Goal: Information Seeking & Learning: Learn about a topic

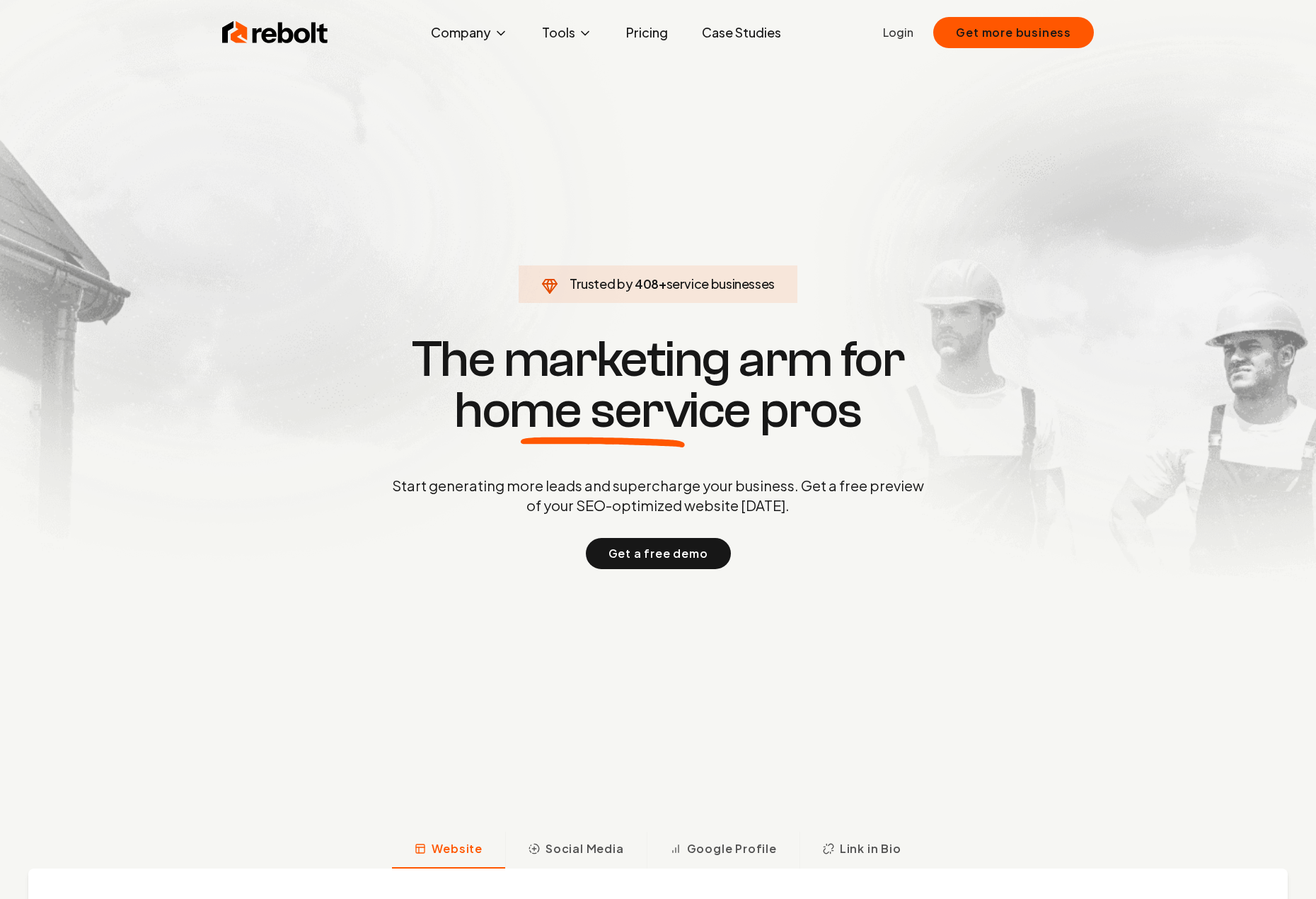
click at [686, 149] on section "Trusted by 408 + service businesses The marketing arm for home service pros Sta…" at bounding box center [658, 449] width 701 height 809
click at [656, 170] on section "Trusted by 500 + service businesses The marketing arm for home service pros Sta…" at bounding box center [658, 449] width 701 height 809
click at [635, 132] on section "Trusted by 500 + service businesses The marketing arm for home service pros Sta…" at bounding box center [658, 449] width 701 height 809
click at [652, 29] on link "Pricing" at bounding box center [646, 32] width 64 height 29
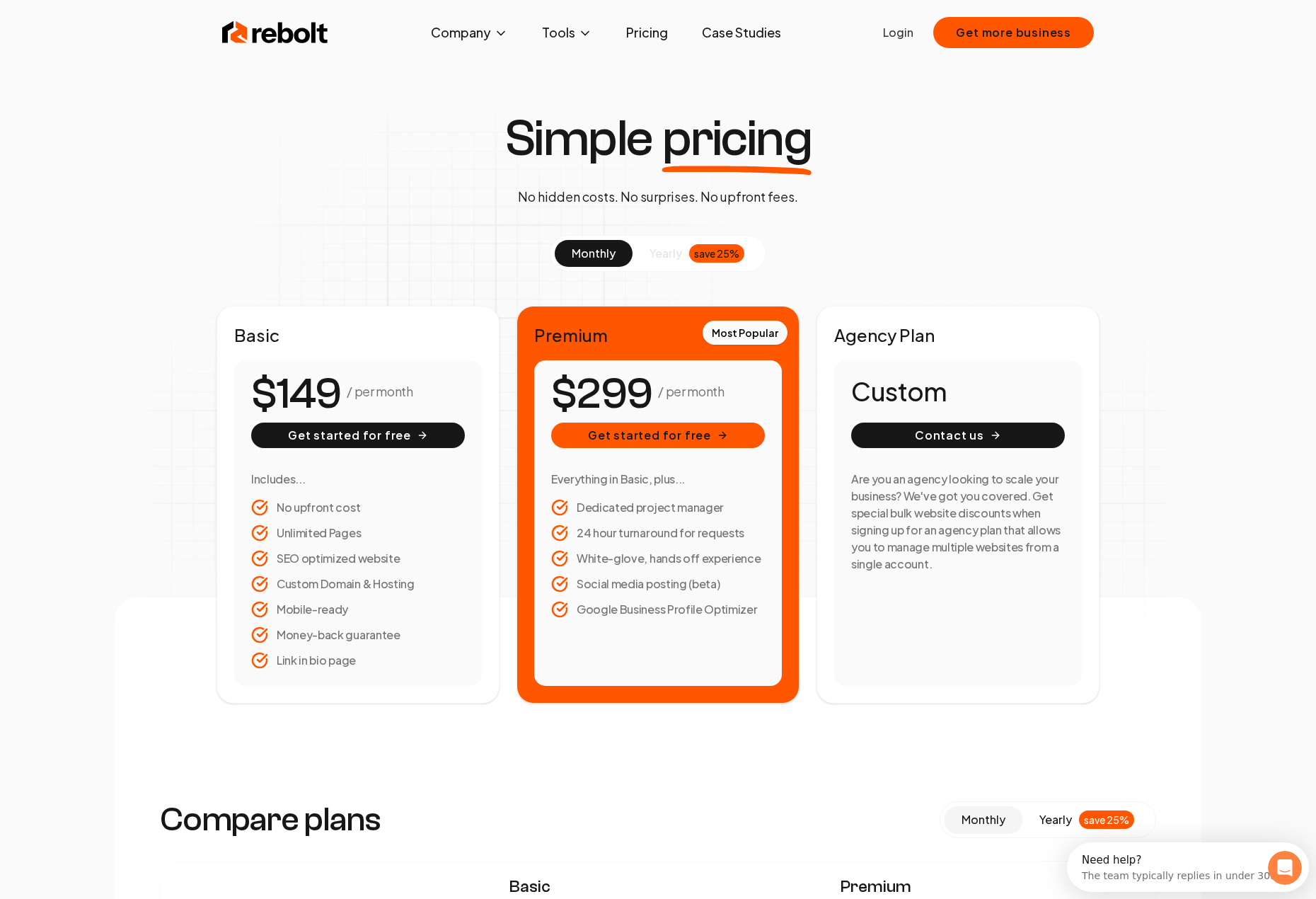
click at [650, 168] on div "Simple pricing No hidden costs. No surprises. No upfront fees." at bounding box center [658, 160] width 331 height 93
click at [650, 203] on p "No hidden costs. No surprises. No upfront fees." at bounding box center [658, 197] width 280 height 20
click at [654, 242] on button "yearly save 25%" at bounding box center [696, 253] width 129 height 27
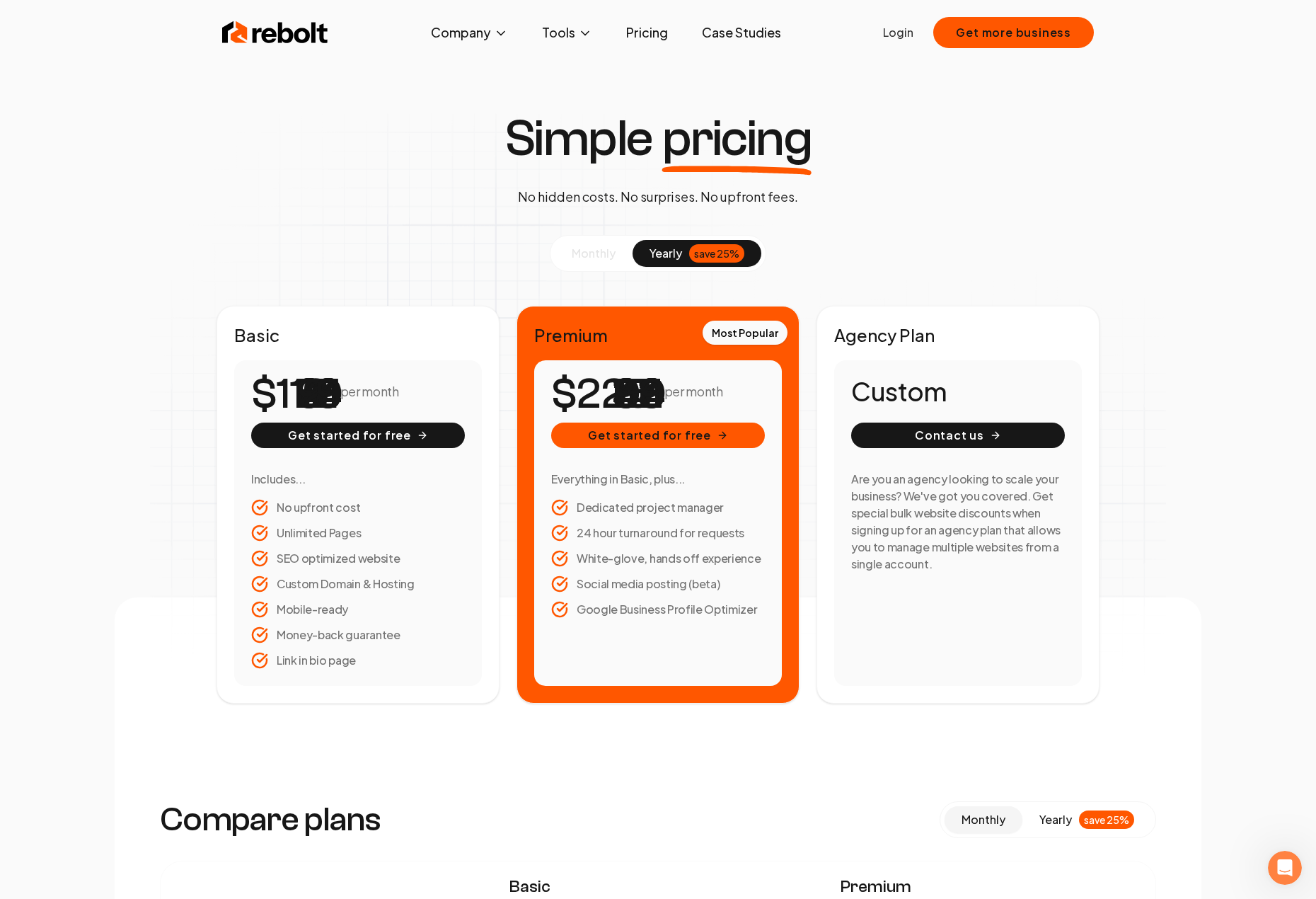
click at [603, 254] on span "monthly" at bounding box center [594, 253] width 44 height 15
click at [908, 228] on div "Simple pricing No hidden costs. No surprises. No upfront fees. monthly yearly s…" at bounding box center [658, 408] width 1086 height 590
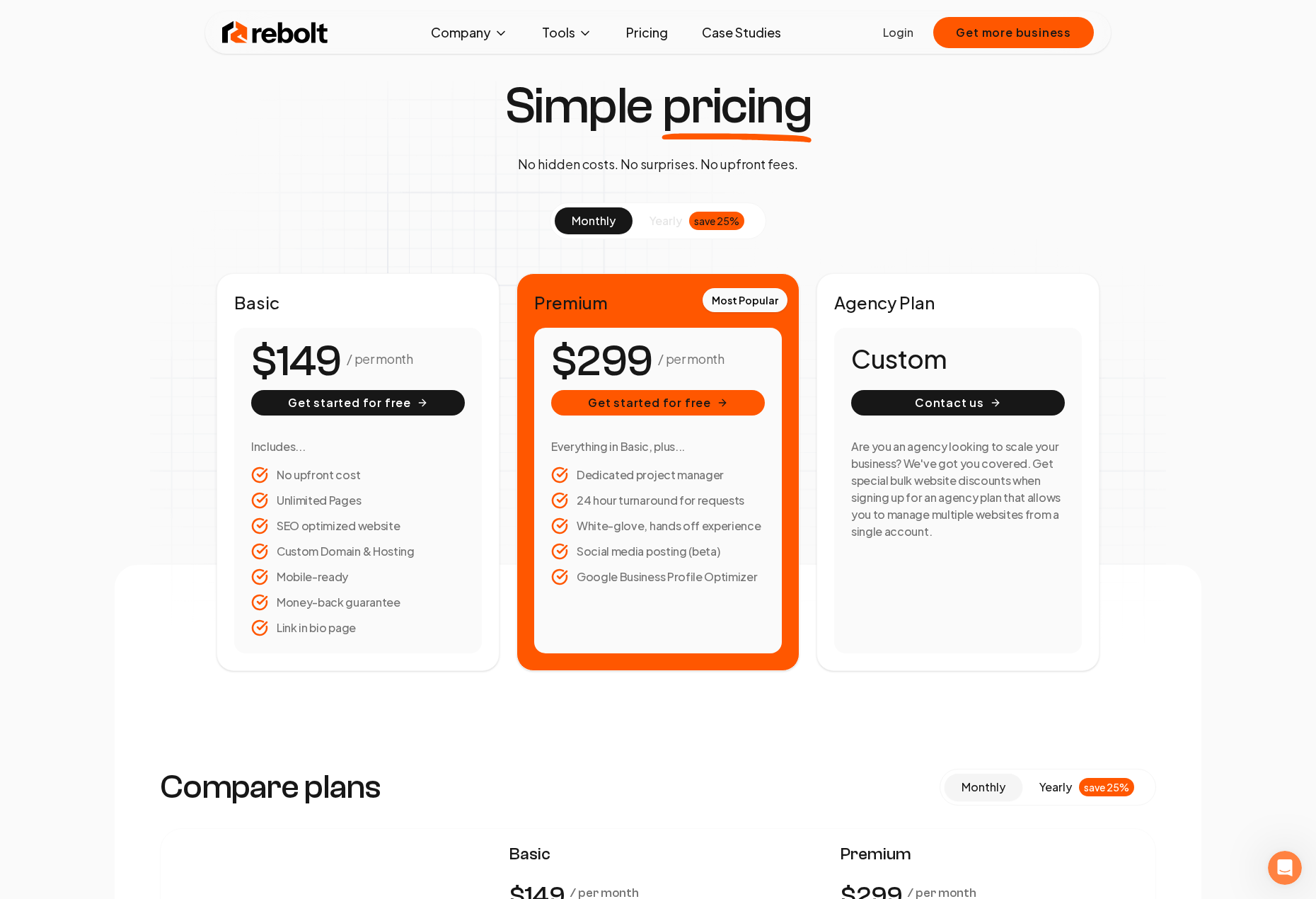
scroll to position [71, 0]
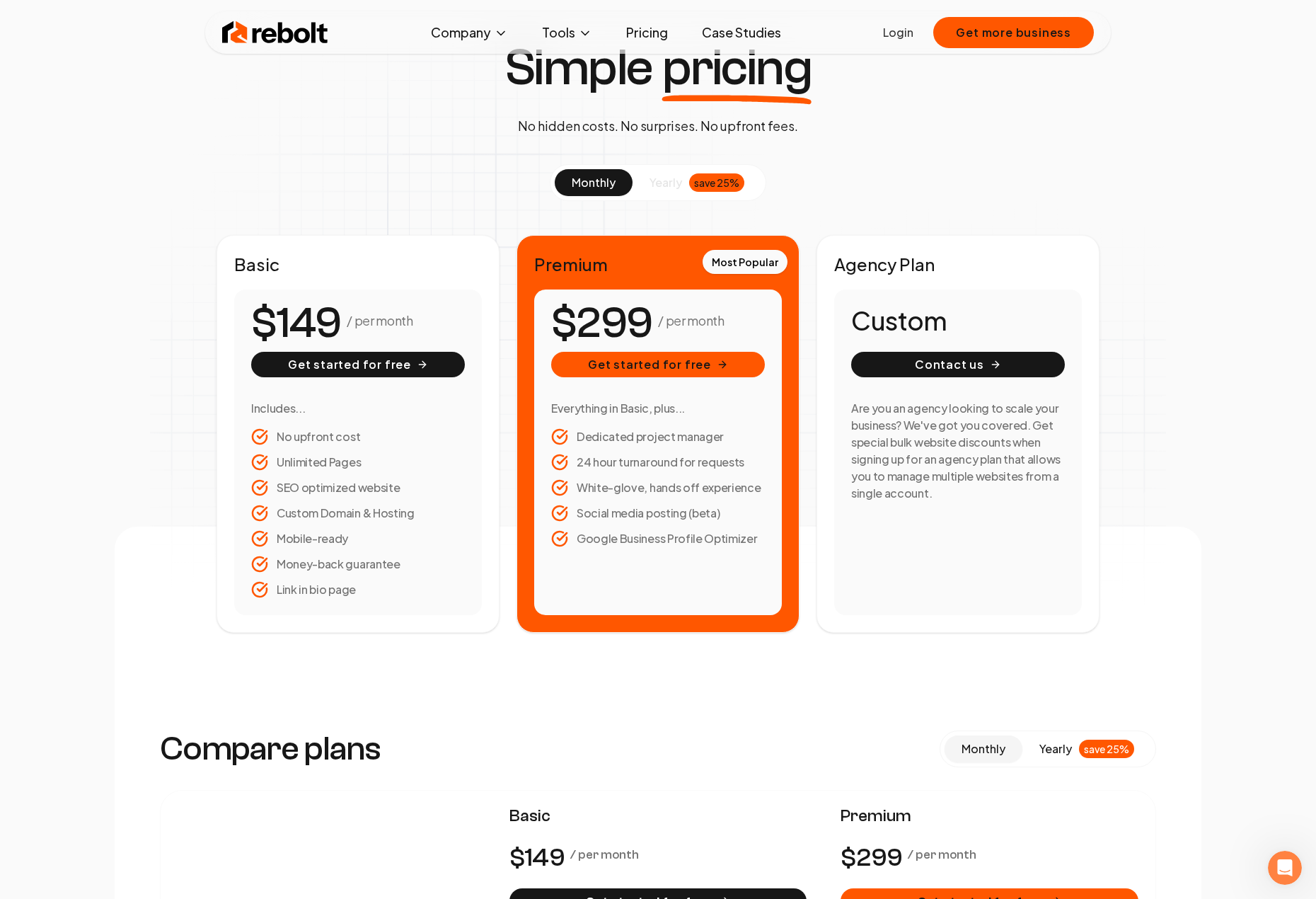
click at [850, 210] on section "monthly yearly save 25% Basic / per month Get started for free Includes... No u…" at bounding box center [658, 399] width 883 height 469
click at [838, 199] on section "monthly yearly save 25% Basic / per month Get started for free Includes... No u…" at bounding box center [658, 399] width 883 height 469
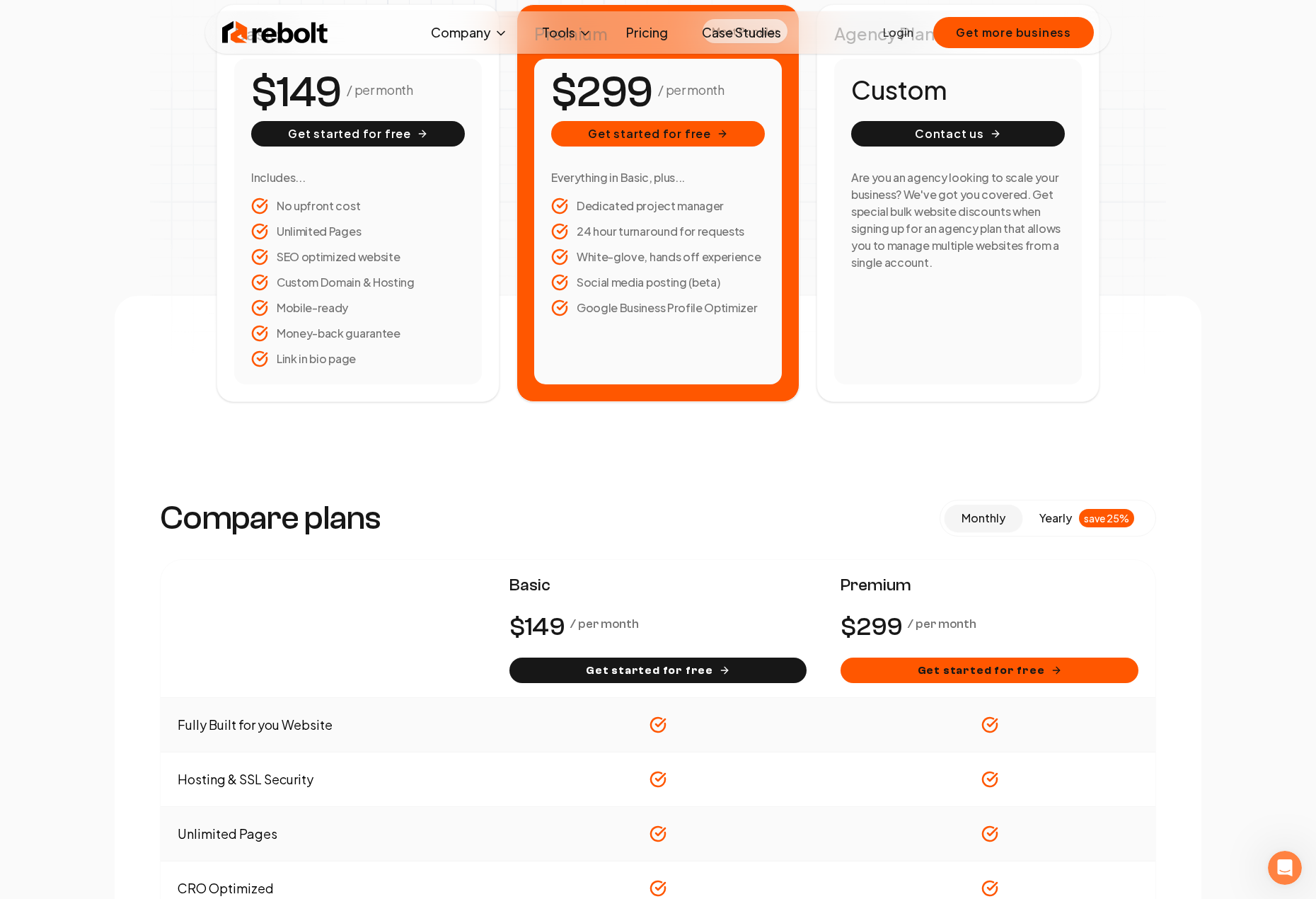
scroll to position [353, 0]
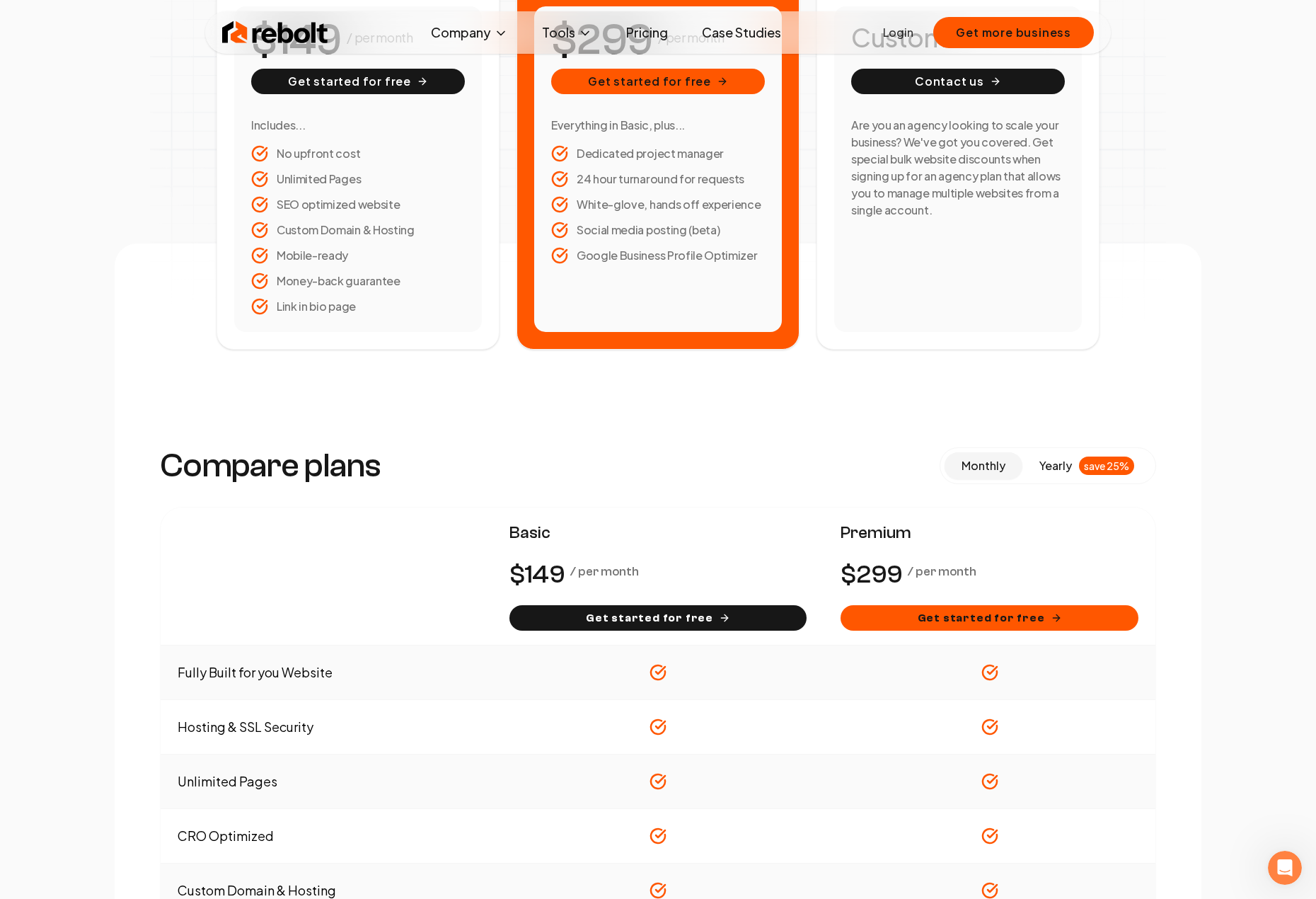
click at [653, 400] on div "Compare plans monthly yearly save 25% Basic / per month Get started for free Pr…" at bounding box center [658, 821] width 1086 height 1155
click at [667, 399] on div "Compare plans monthly yearly save 25% Basic / per month Get started for free Pr…" at bounding box center [658, 821] width 1086 height 1155
click at [662, 392] on div "Compare plans monthly yearly save 25% Basic / per month Get started for free Pr…" at bounding box center [658, 821] width 1086 height 1155
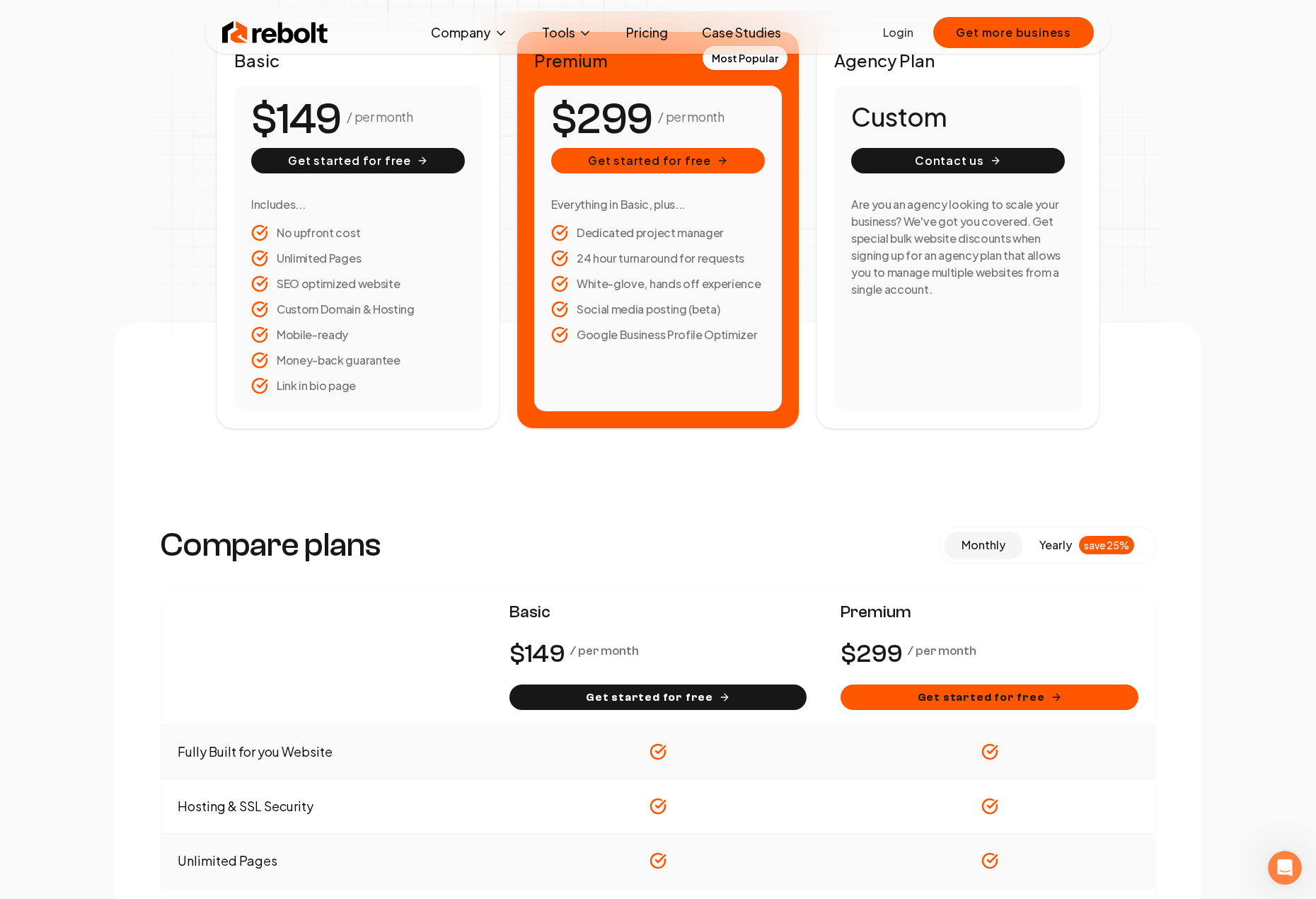
scroll to position [213, 0]
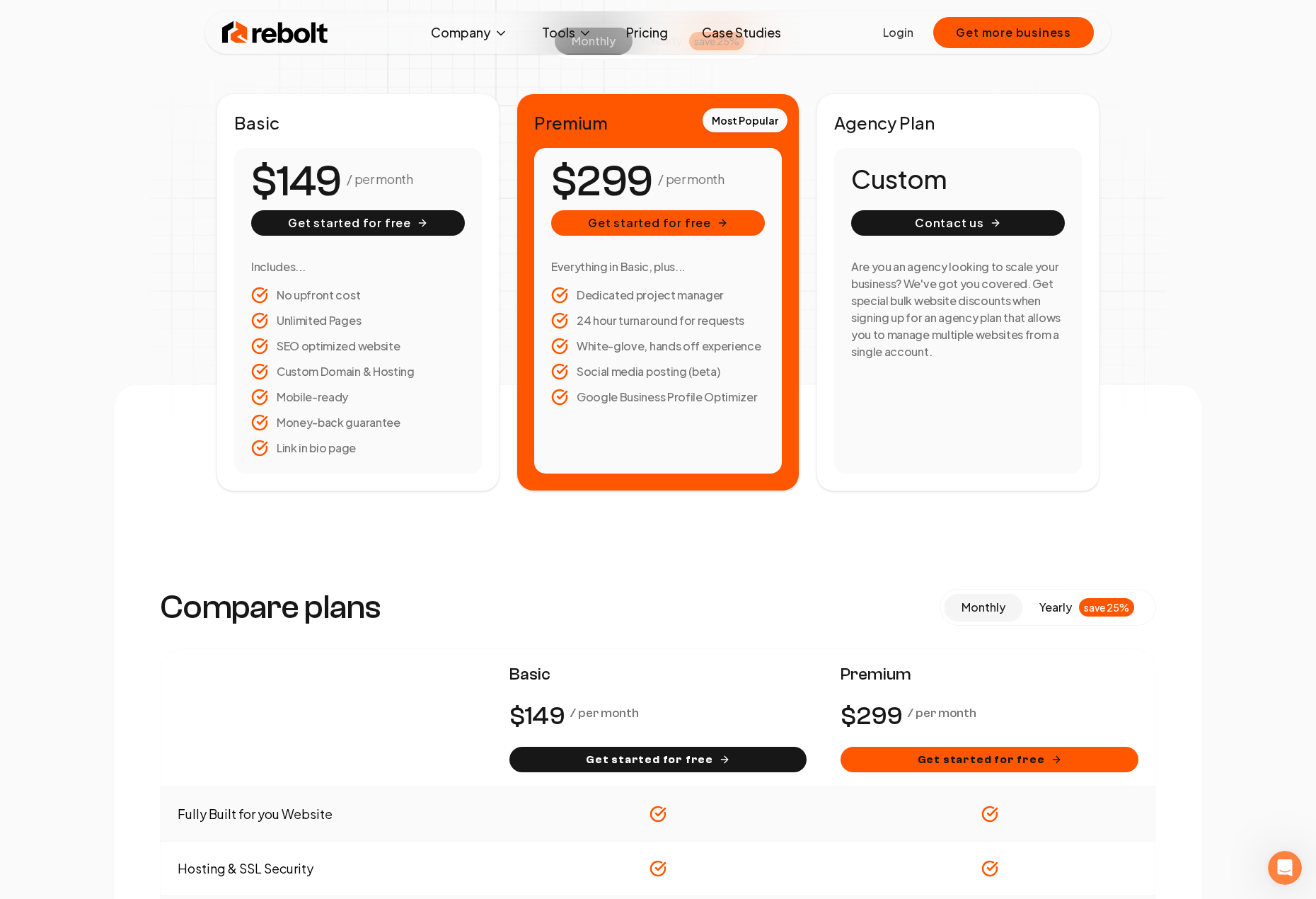
click at [664, 415] on div "/ per month Get started for free Everything in Basic, plus... Dedicated project…" at bounding box center [658, 310] width 248 height 326
click at [673, 423] on div "/ per month Get started for free Everything in Basic, plus... Dedicated project…" at bounding box center [658, 310] width 248 height 326
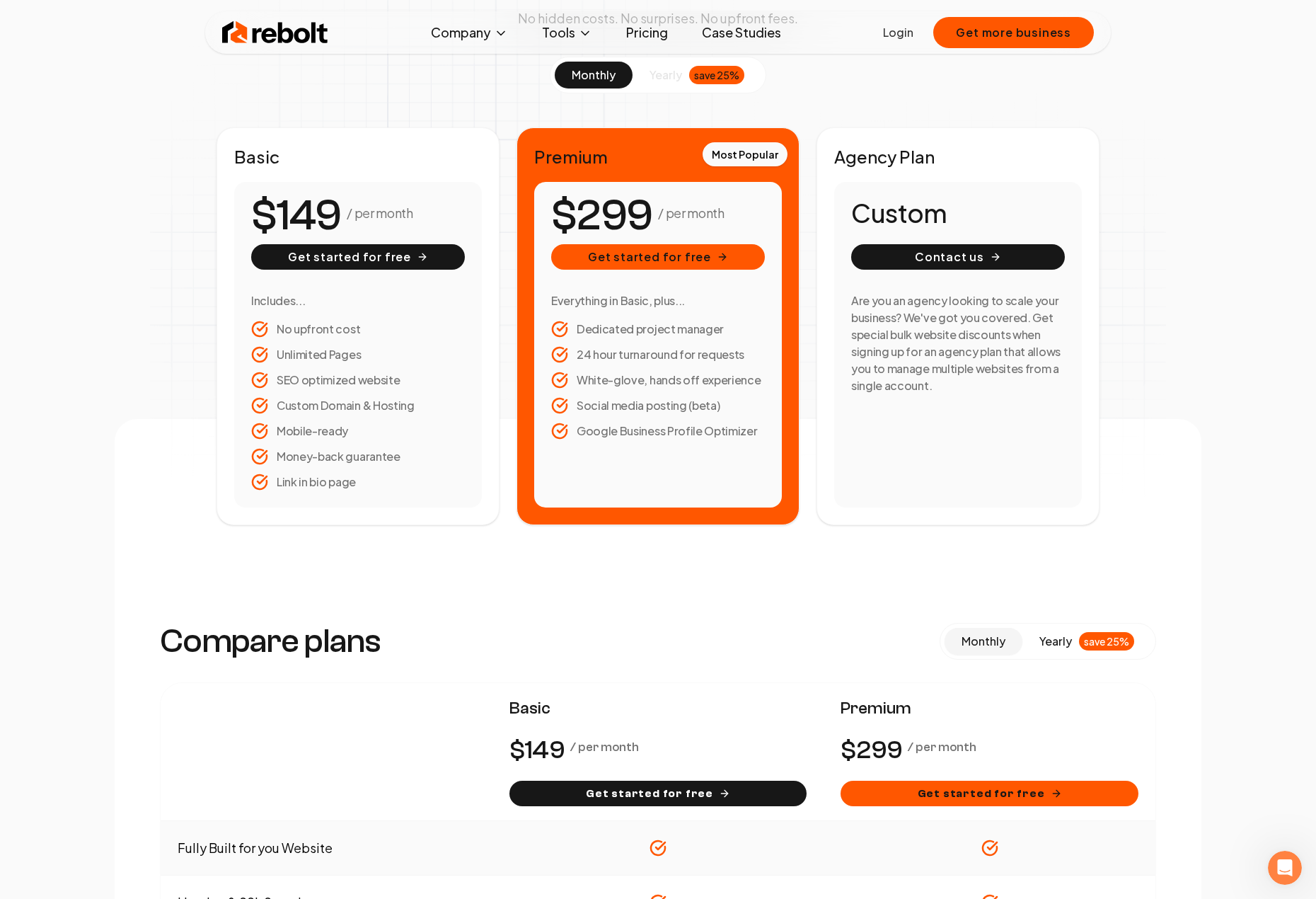
scroll to position [142, 0]
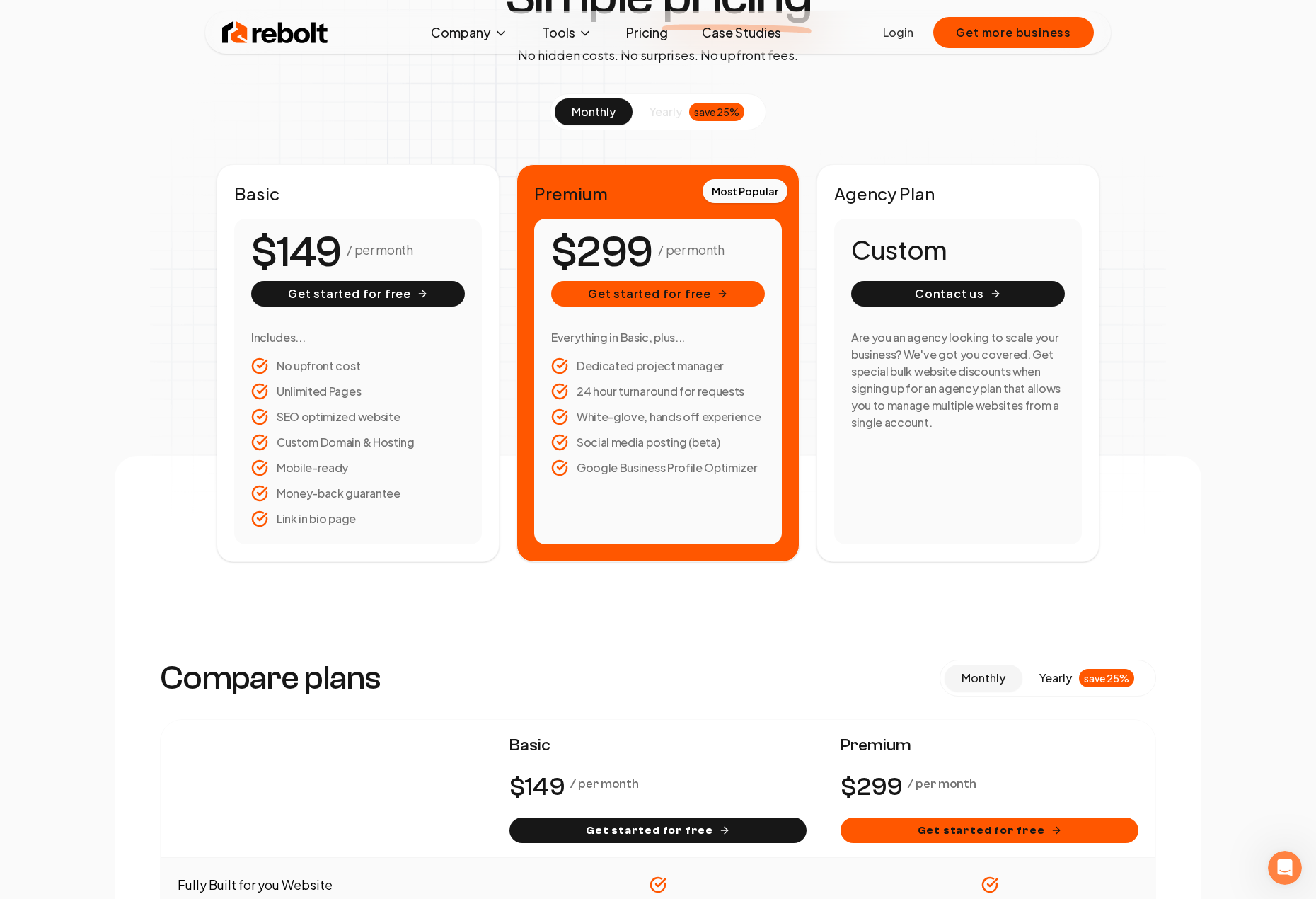
click at [646, 413] on li "White-glove, hands off experience" at bounding box center [658, 417] width 214 height 17
click at [655, 516] on div "/ per month Get started for free Everything in Basic, plus... Dedicated project…" at bounding box center [658, 381] width 248 height 326
click at [651, 482] on div "/ per month Get started for free Everything in Basic, plus... Dedicated project…" at bounding box center [658, 381] width 248 height 326
click at [647, 505] on div "/ per month Get started for free Everything in Basic, plus... Dedicated project…" at bounding box center [658, 381] width 248 height 326
click at [652, 500] on div "/ per month Get started for free Everything in Basic, plus... Dedicated project…" at bounding box center [658, 381] width 248 height 326
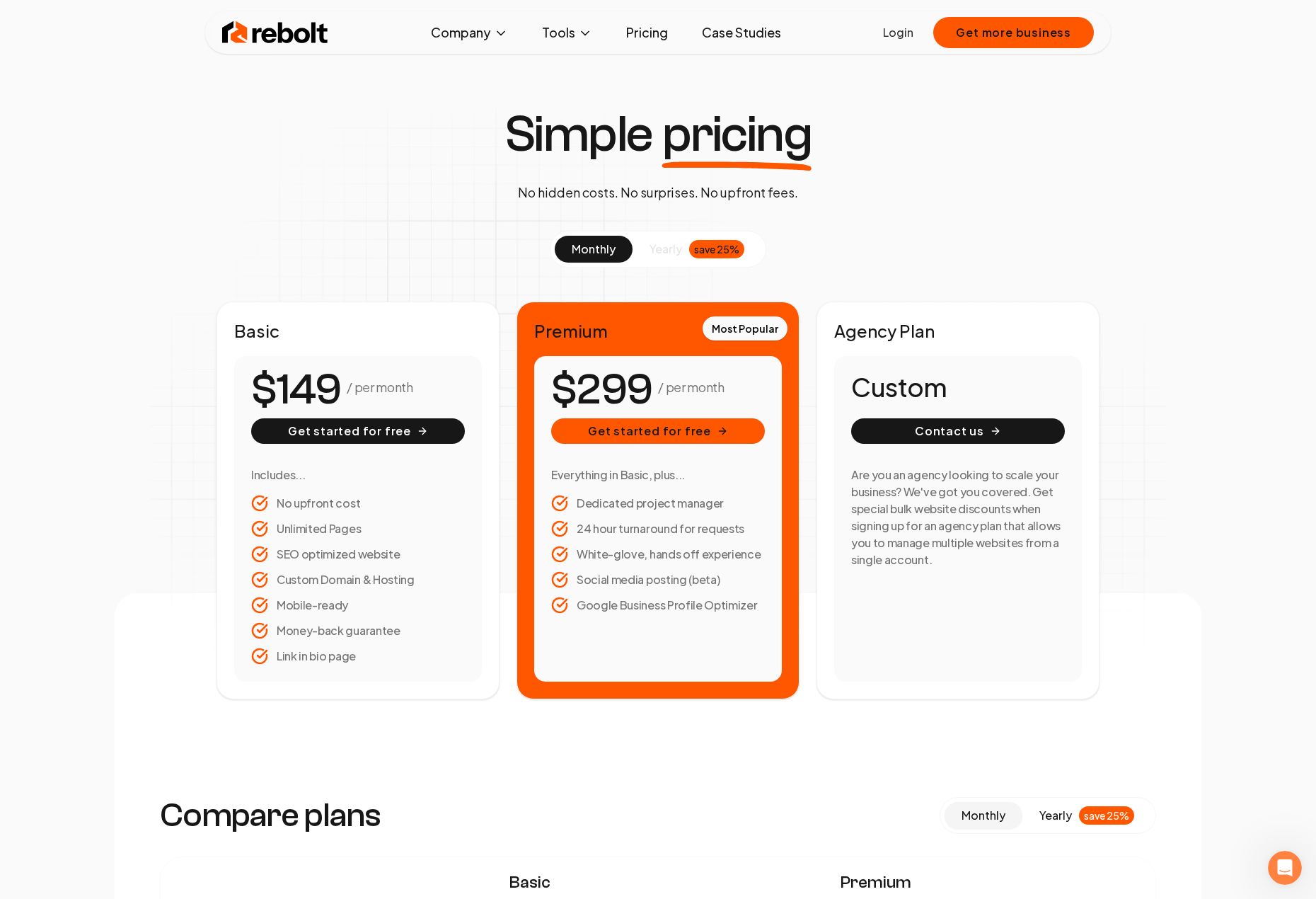
scroll to position [0, 0]
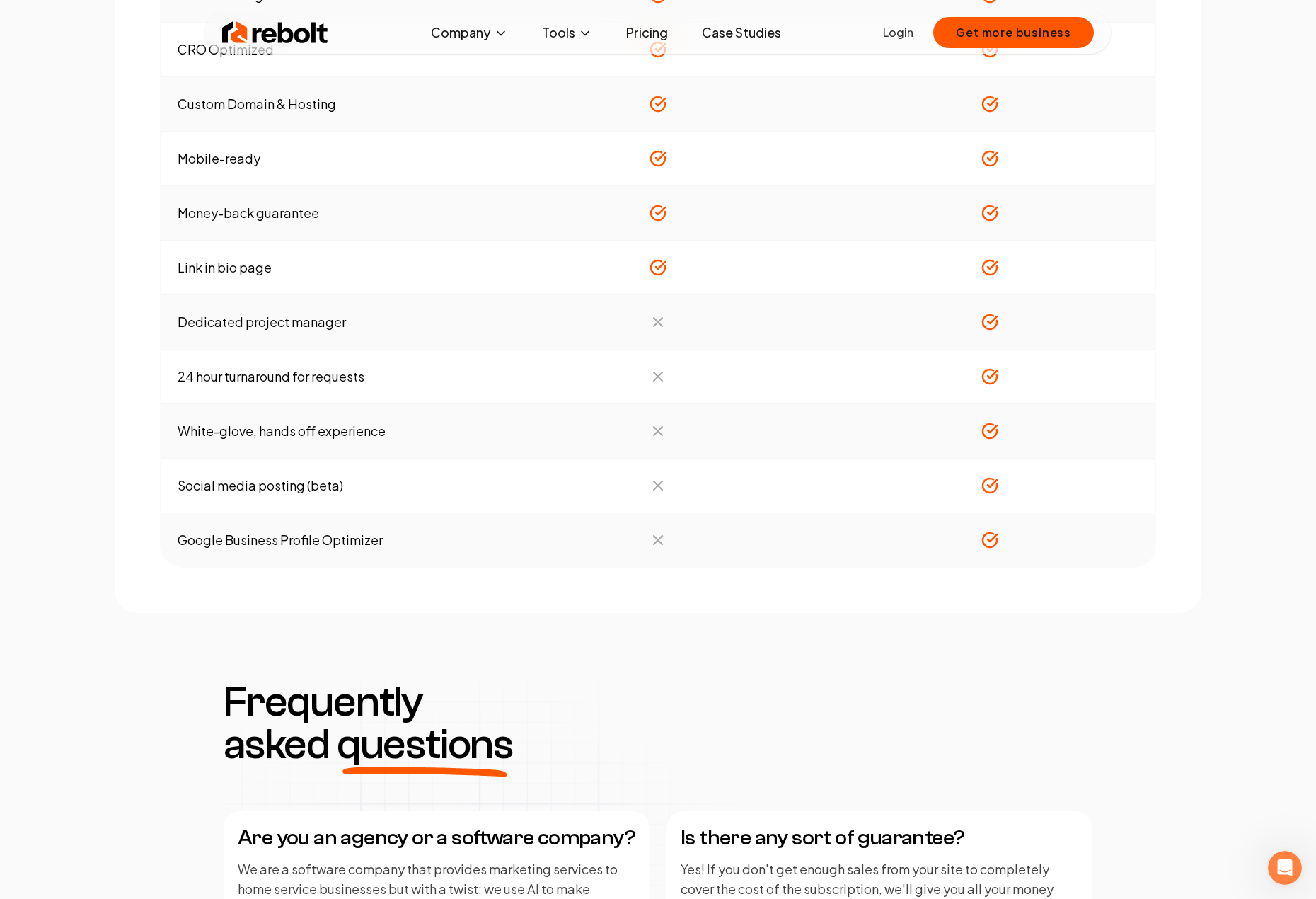
scroll to position [1274, 0]
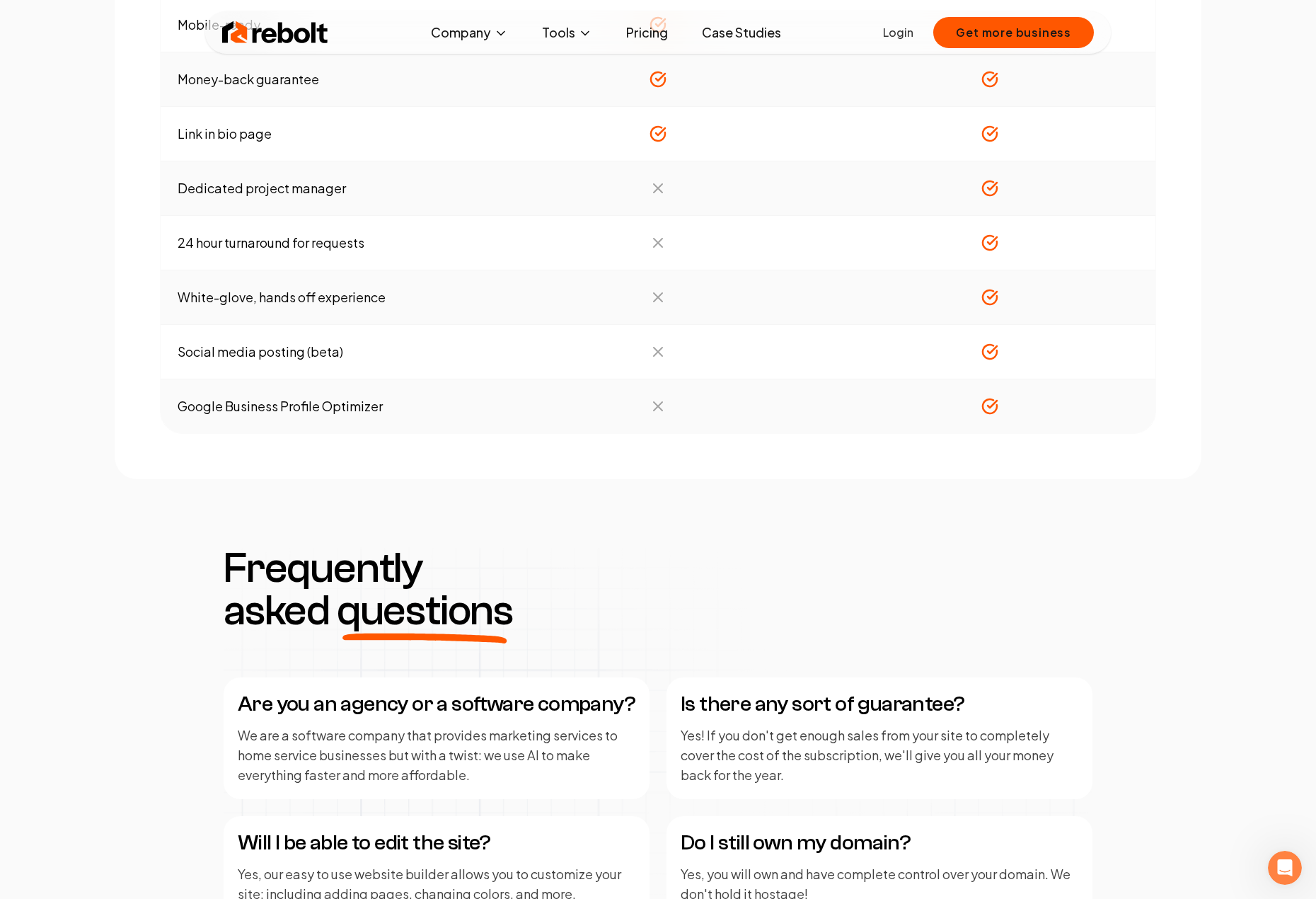
click at [725, 329] on td at bounding box center [658, 352] width 331 height 54
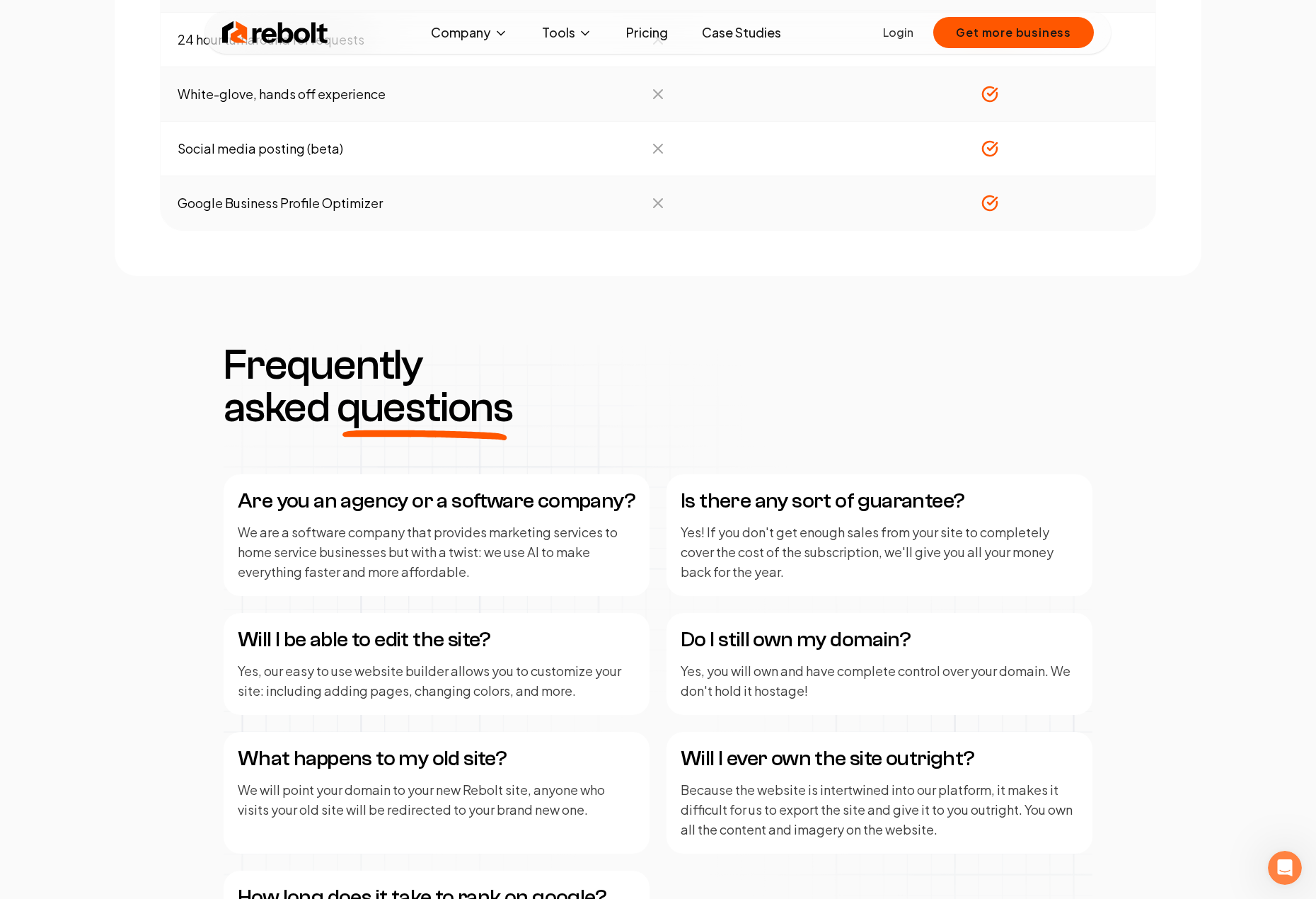
scroll to position [1486, 0]
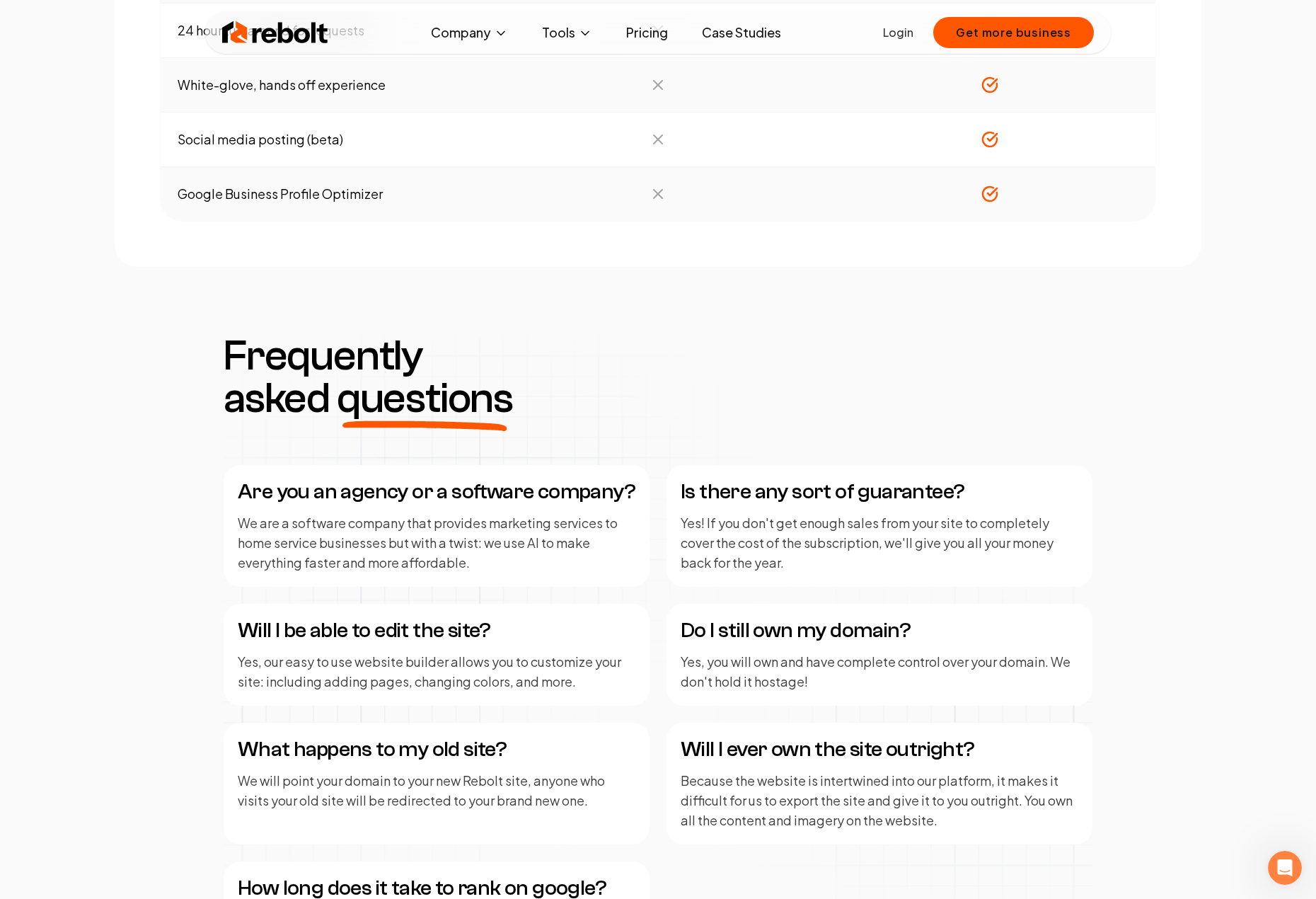
drag, startPoint x: 682, startPoint y: 367, endPoint x: 682, endPoint y: 359, distance: 8.0
click at [682, 365] on div "Frequently asked questions" at bounding box center [658, 377] width 869 height 85
click at [663, 332] on div "Simple pricing No hidden costs. No surprises. No upfront fees. monthly yearly s…" at bounding box center [658, 255] width 1316 height 3393
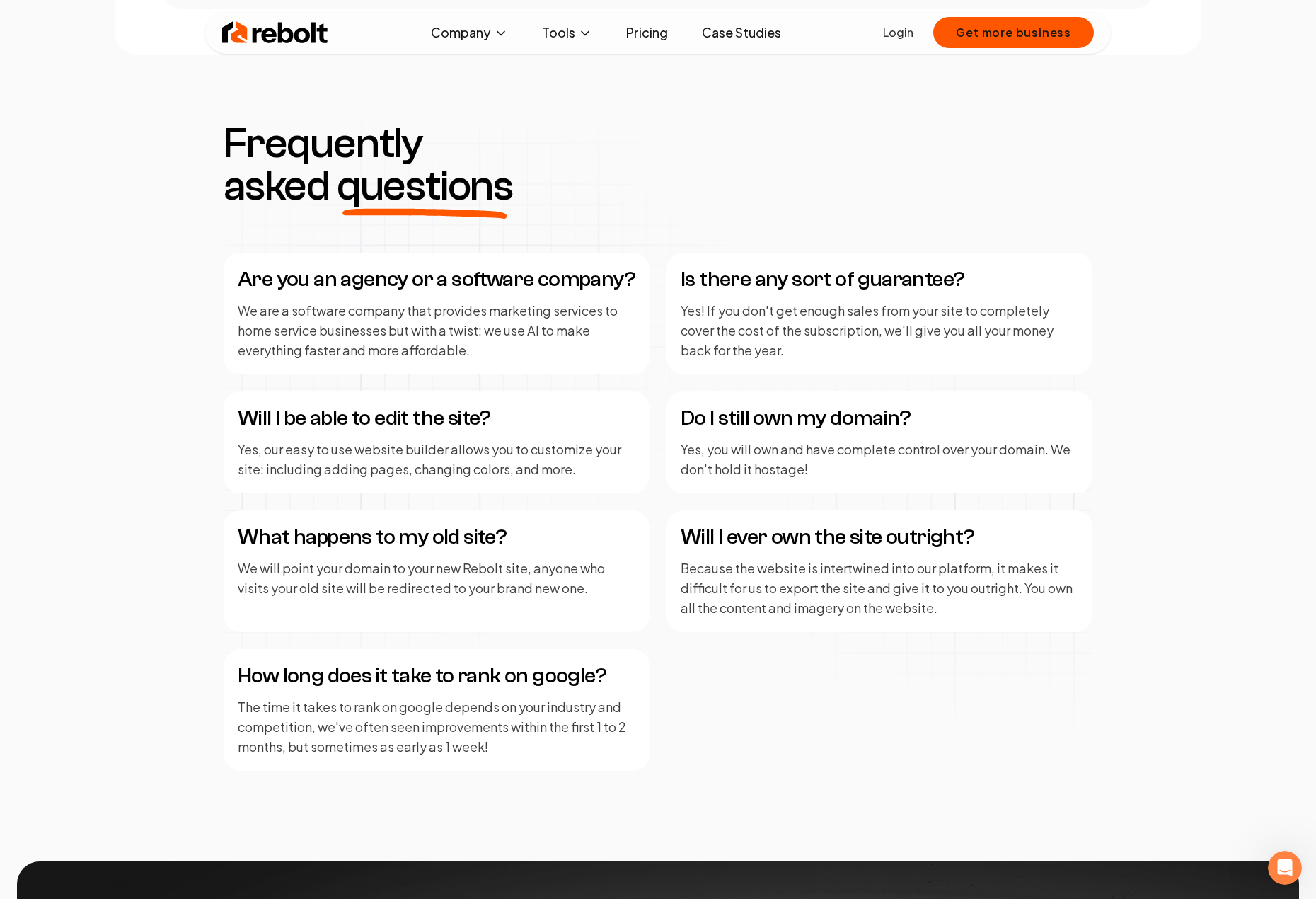
click at [646, 169] on div "Frequently asked questions" at bounding box center [658, 164] width 869 height 85
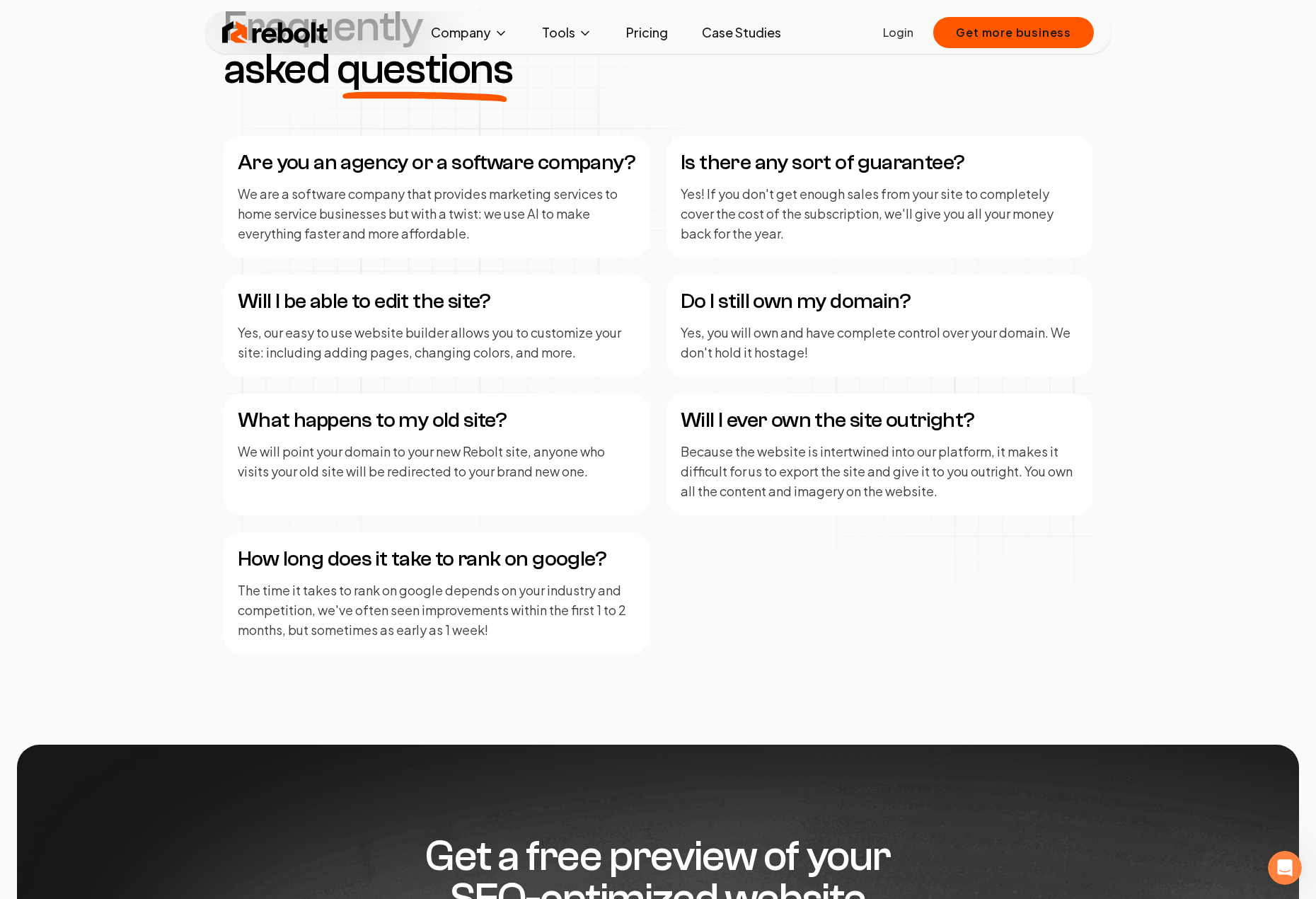
scroll to position [2052, 0]
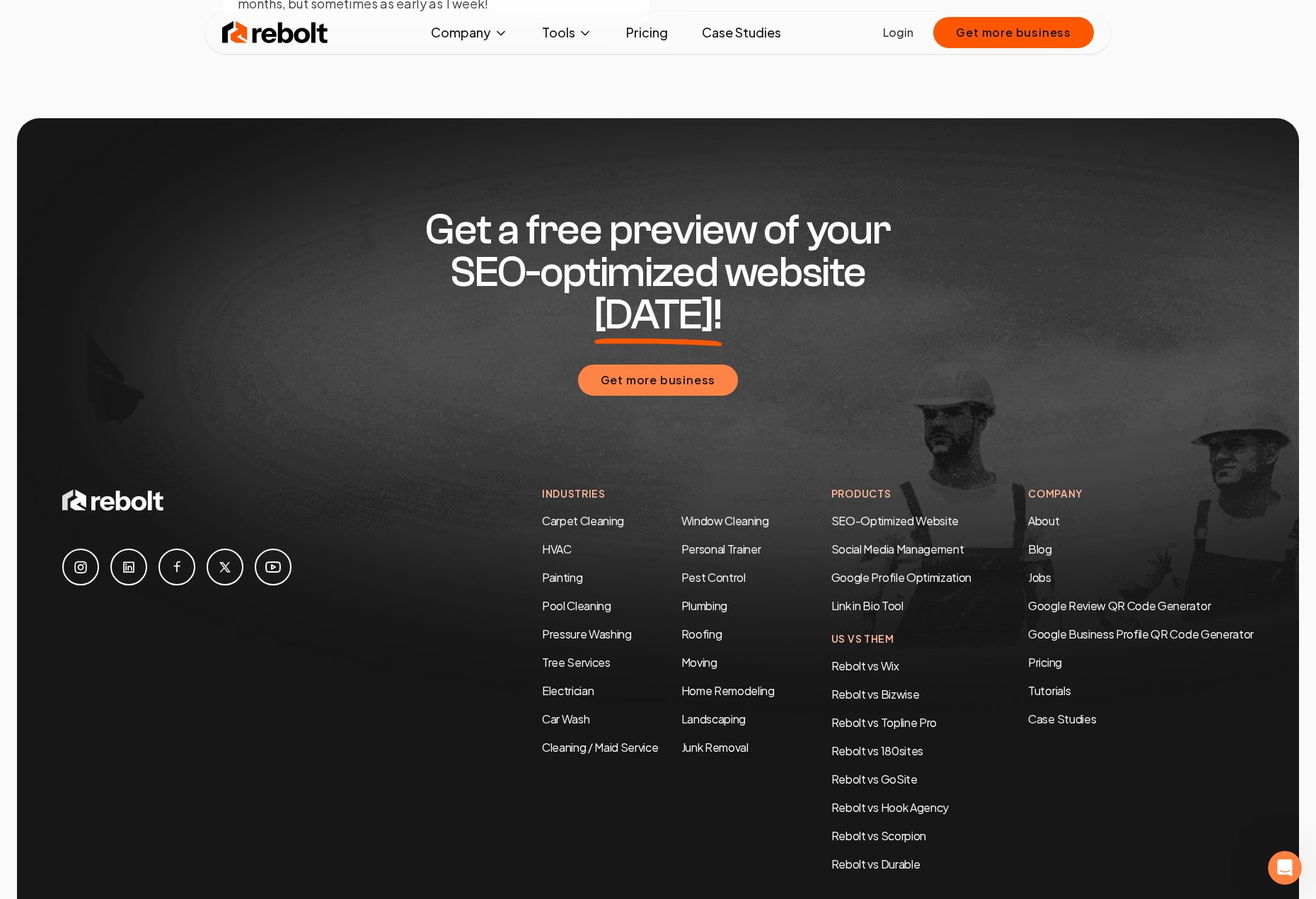
scroll to position [2476, 0]
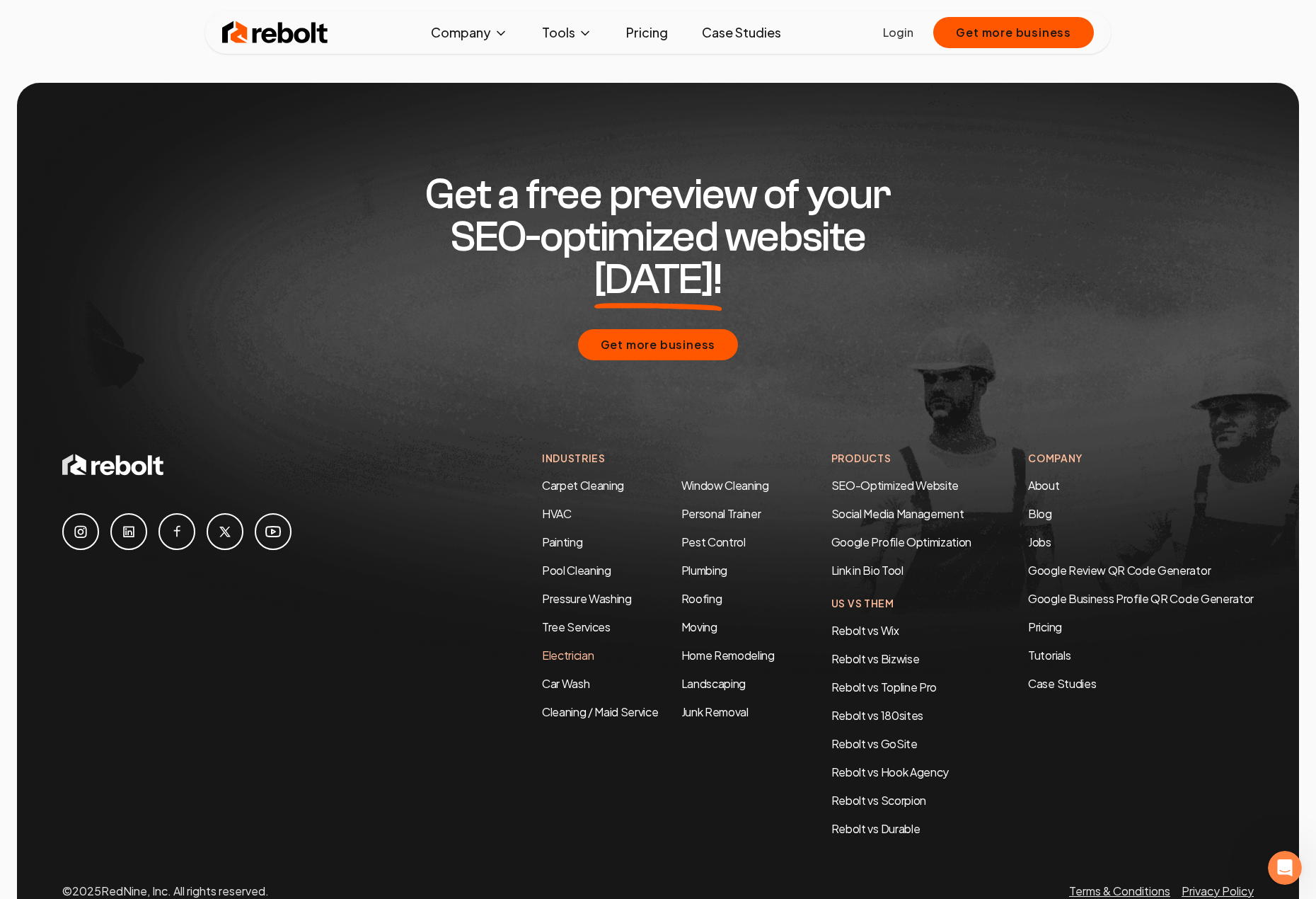
click at [562, 647] on link "Electrician" at bounding box center [567, 655] width 52 height 15
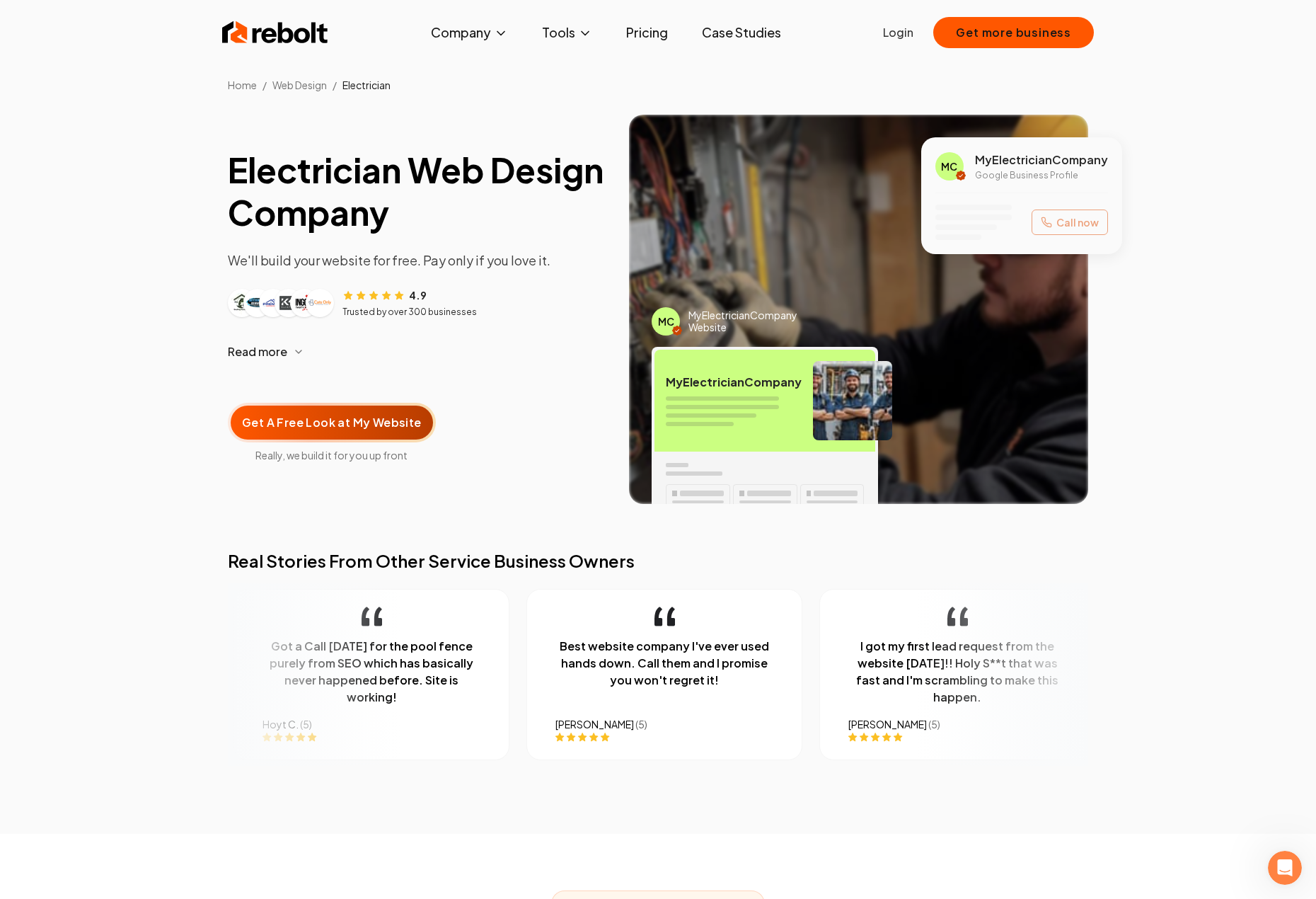
click at [572, 324] on div "Electrician Web Design Company We'll build your website for free. Pay only if y…" at bounding box center [417, 326] width 378 height 355
click at [576, 256] on p "We'll build your website for free. Pay only if you love it." at bounding box center [417, 260] width 378 height 20
click at [576, 300] on article "4.9 Trusted by over 300 businesses" at bounding box center [417, 302] width 378 height 30
click at [568, 313] on article "4.9 Trusted by over 300 businesses" at bounding box center [417, 302] width 378 height 30
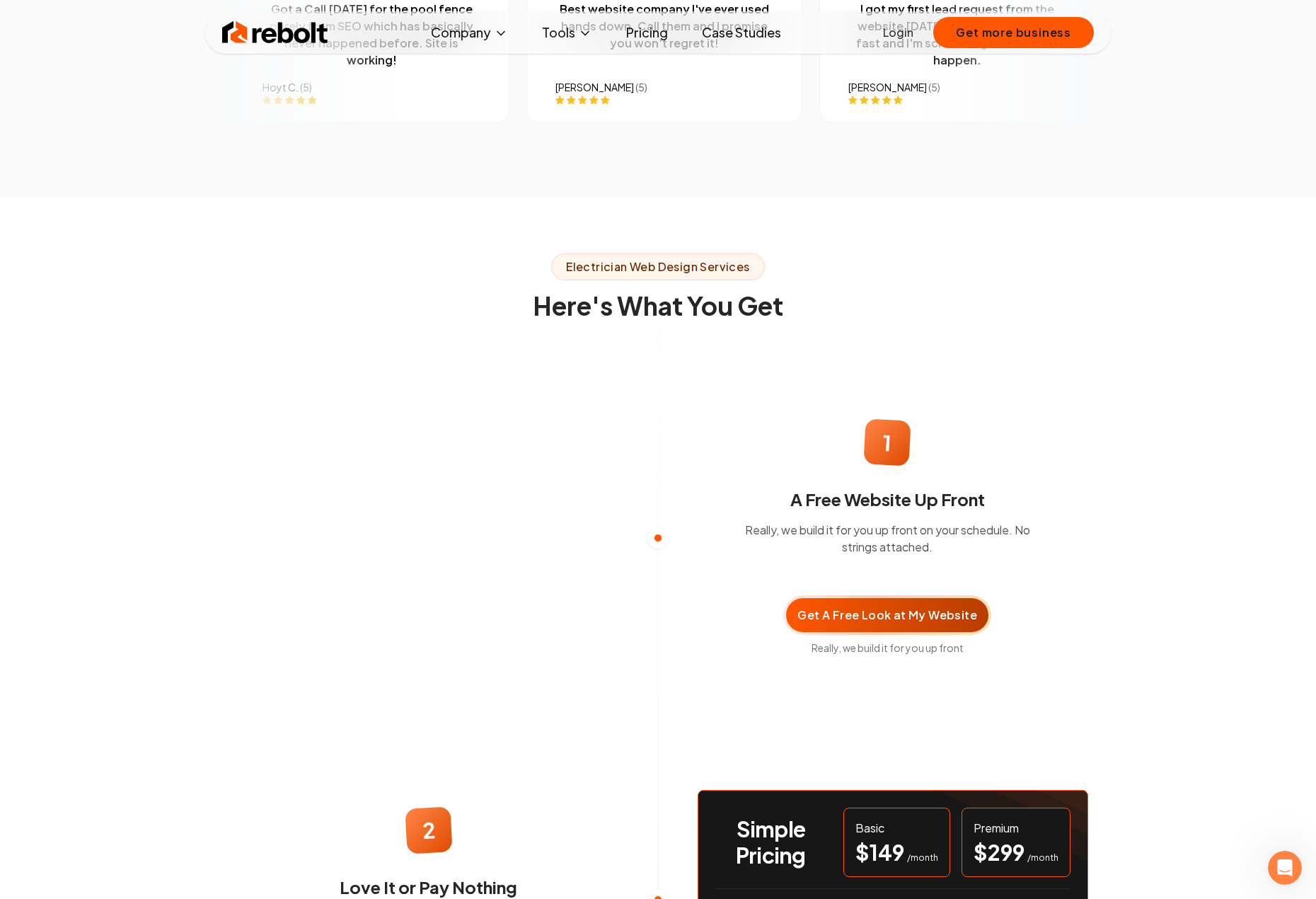
click at [689, 408] on div "1 A Free Website Up Front Really, we build it for you up front on your schedule…" at bounding box center [887, 538] width 424 height 282
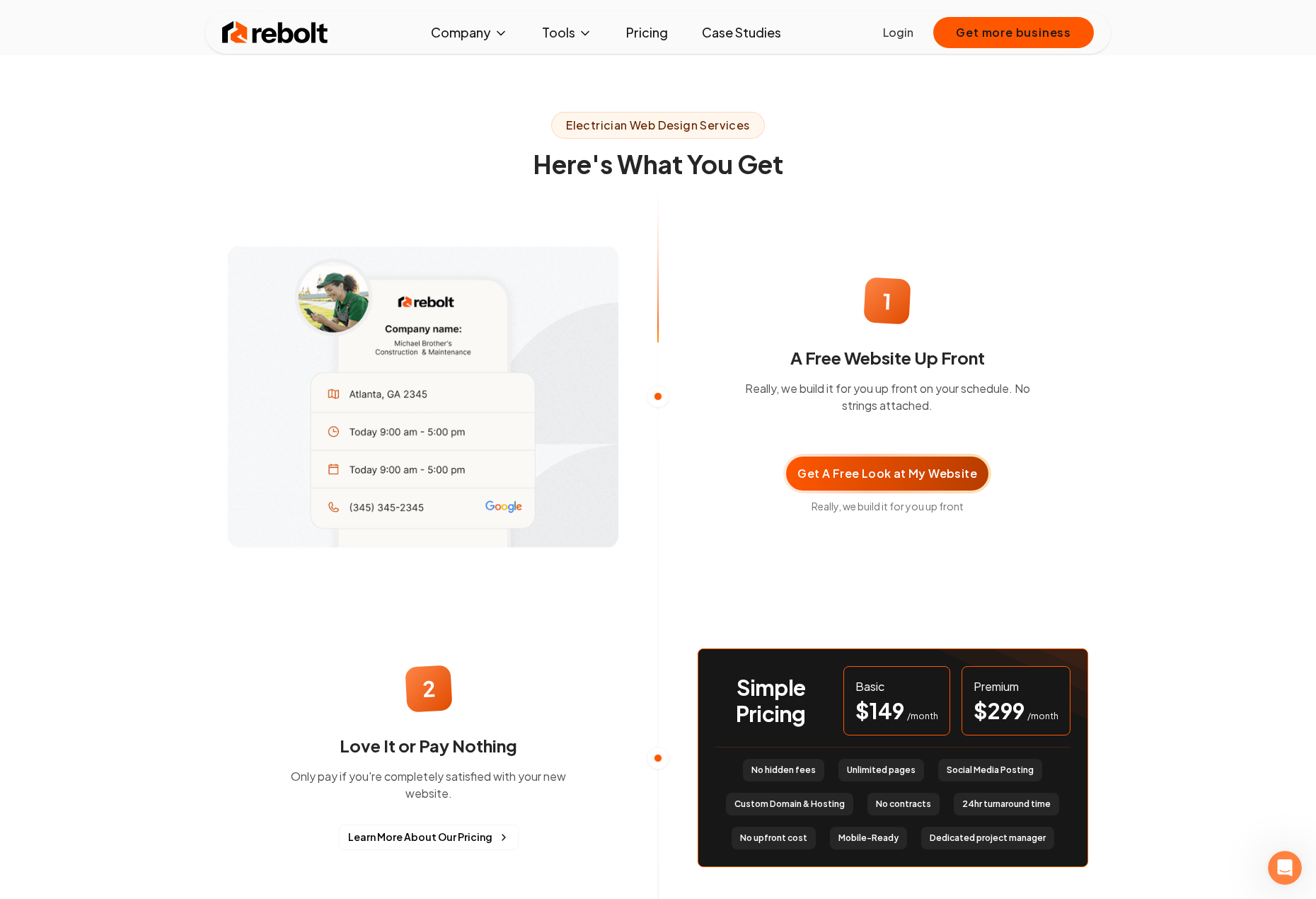
click at [701, 482] on div "1 A Free Website Up Front Really, we build it for you up front on your schedule…" at bounding box center [887, 396] width 424 height 282
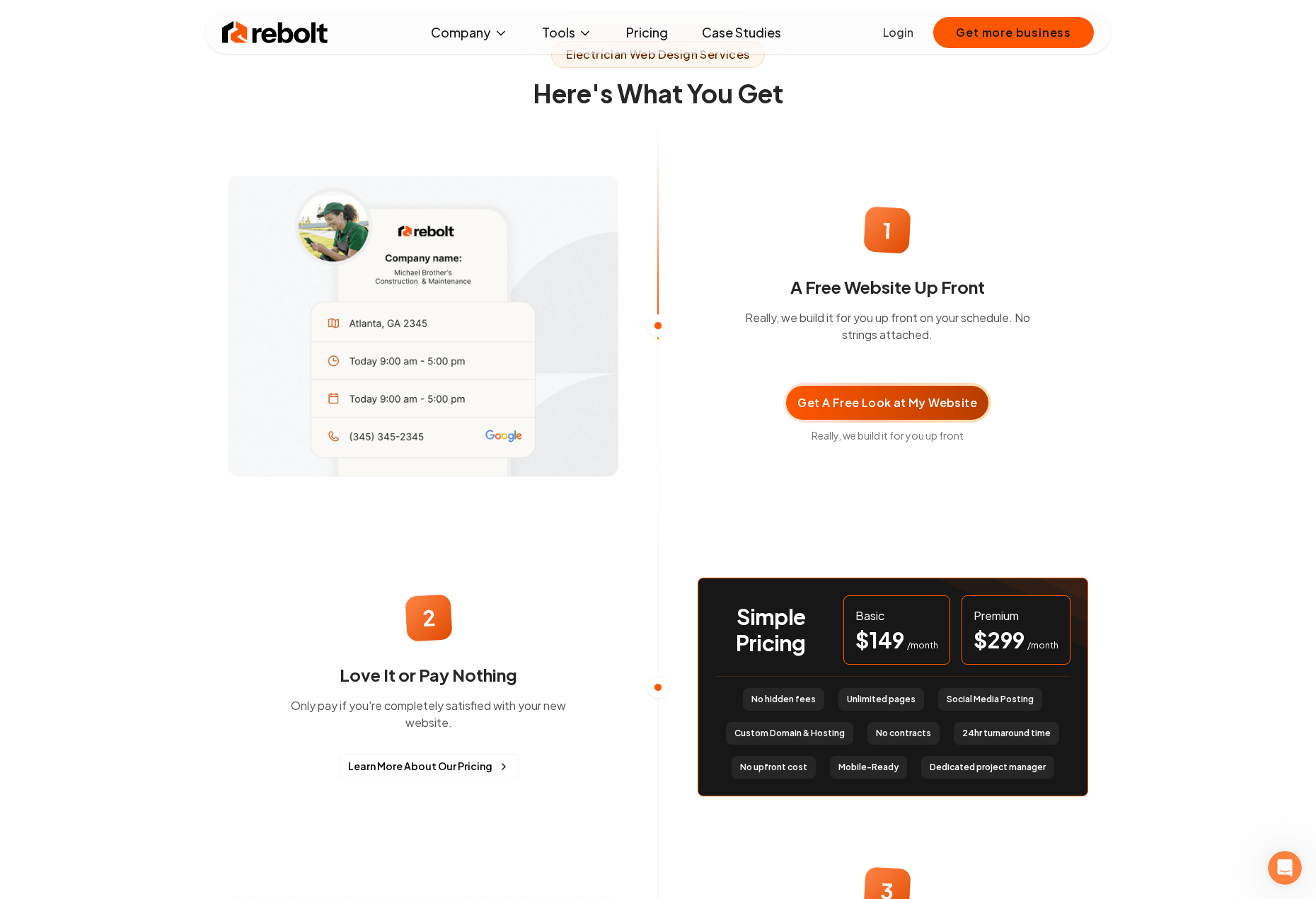
click at [682, 427] on div "1 A Free Website Up Front Really, we build it for you up front on your schedule…" at bounding box center [887, 326] width 424 height 282
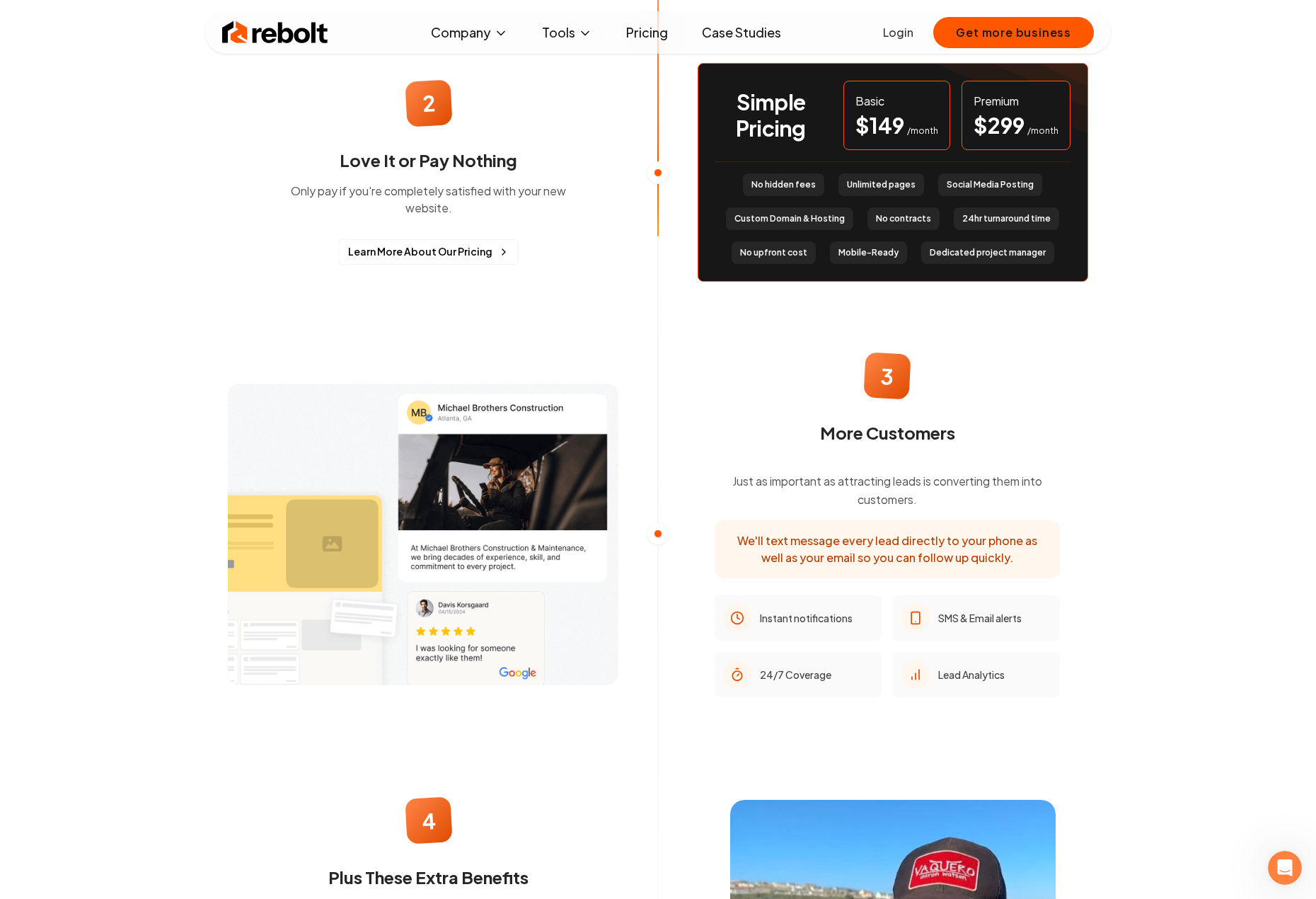
scroll to position [1557, 0]
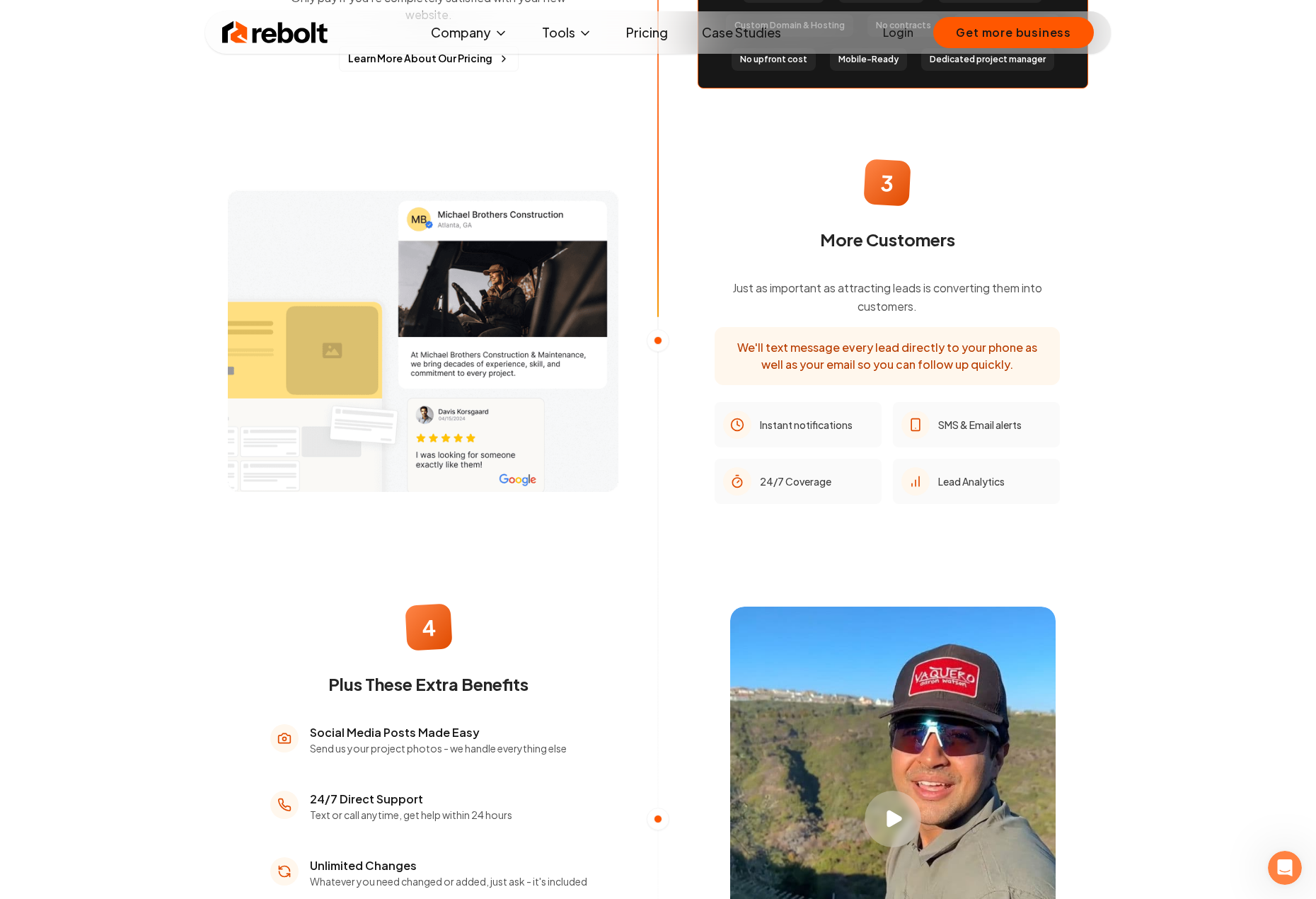
click at [678, 393] on div "3 More Customers Just as important as attracting leads is converting them into …" at bounding box center [887, 340] width 424 height 406
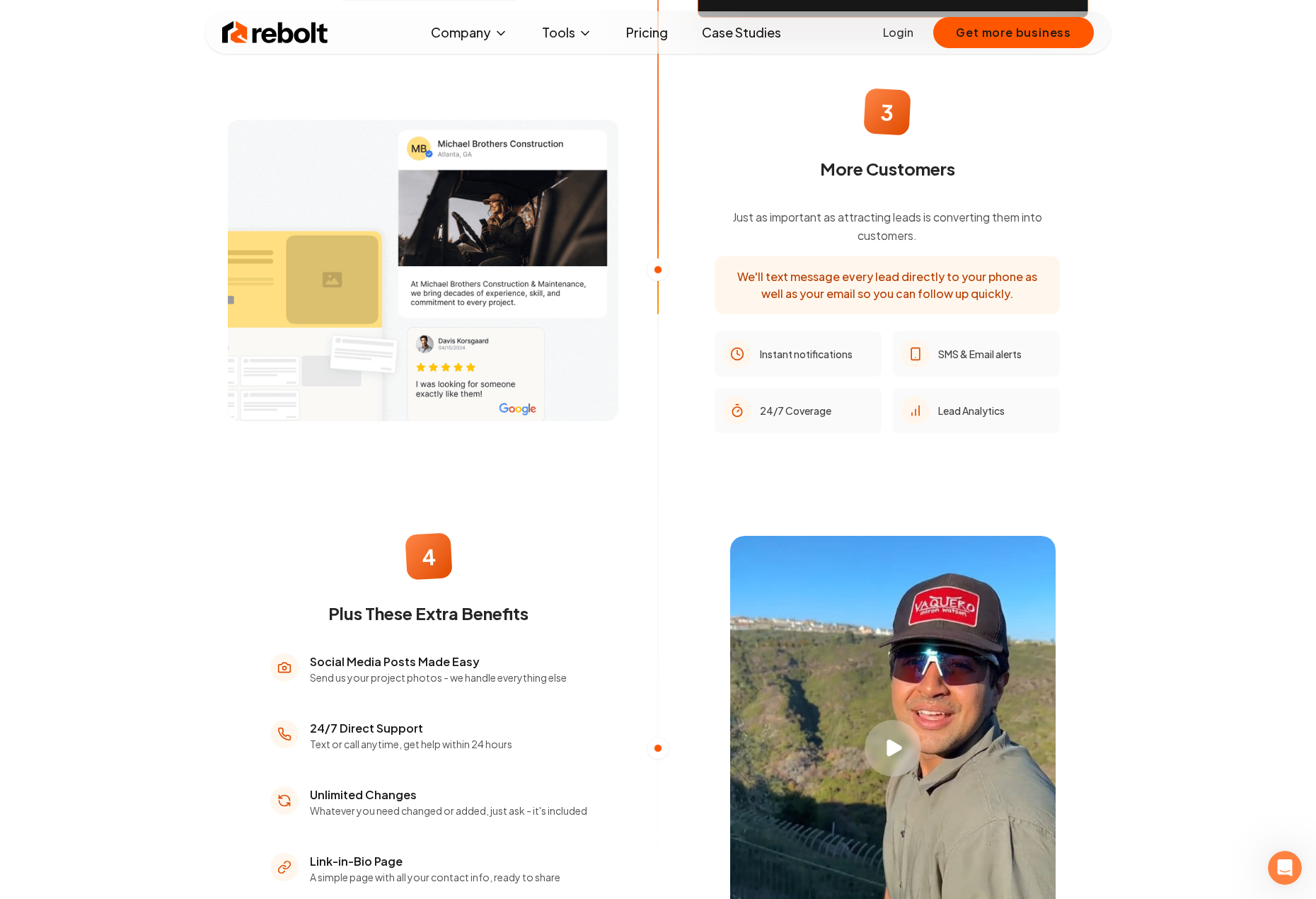
click at [673, 424] on div "3 More Customers Just as important as attracting leads is converting them into …" at bounding box center [887, 269] width 447 height 429
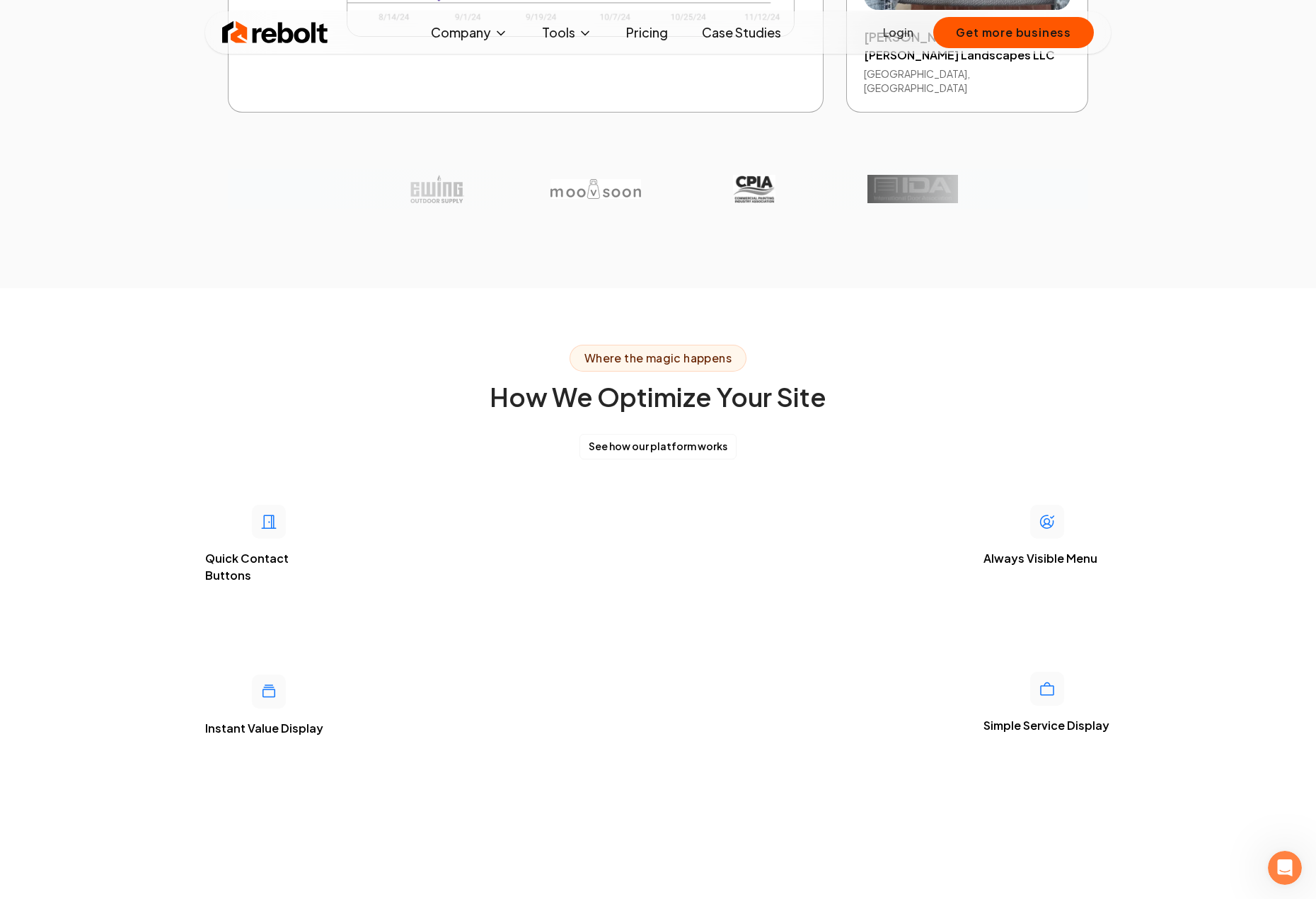
scroll to position [3538, 0]
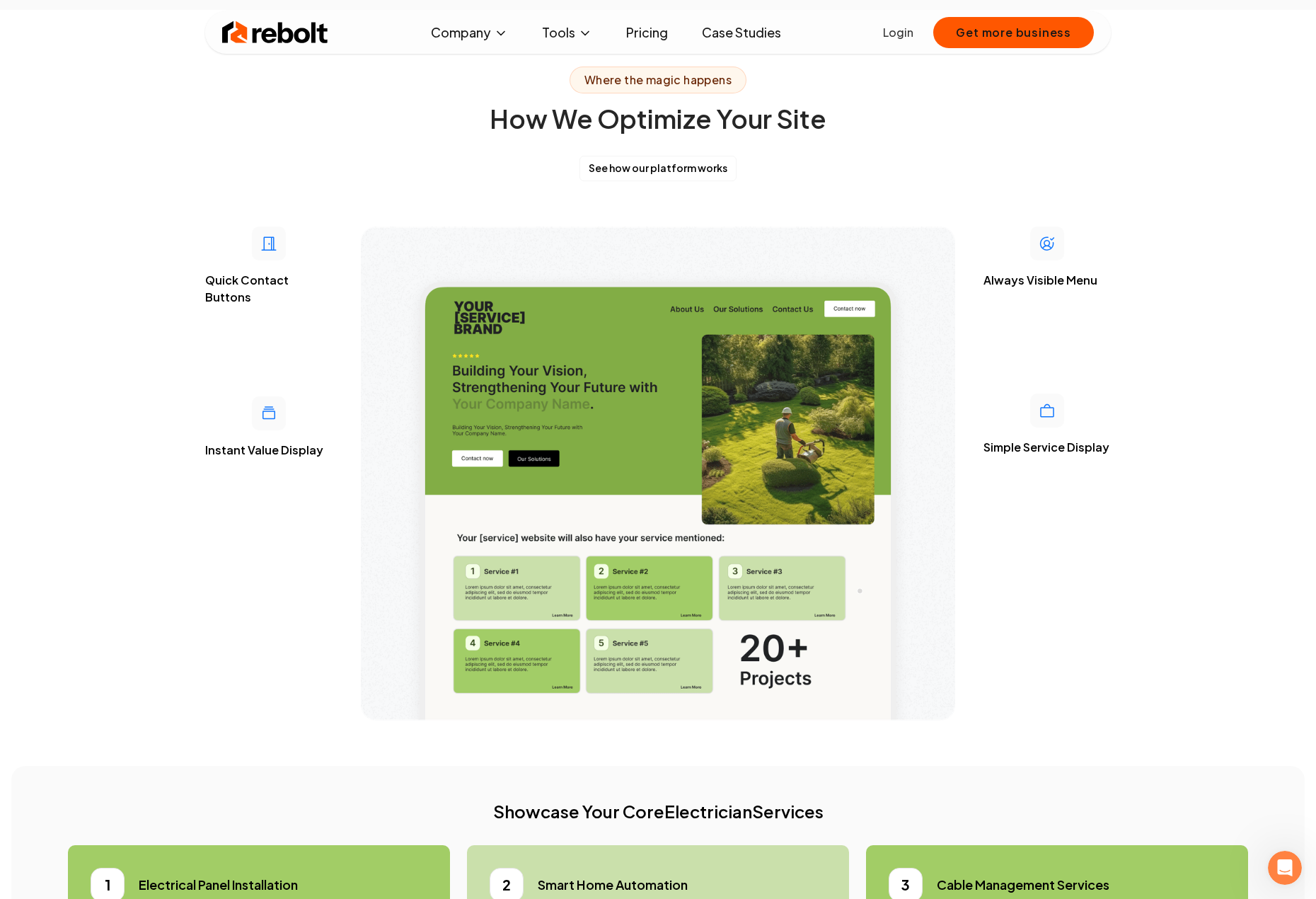
click at [662, 226] on img at bounding box center [658, 472] width 594 height 494
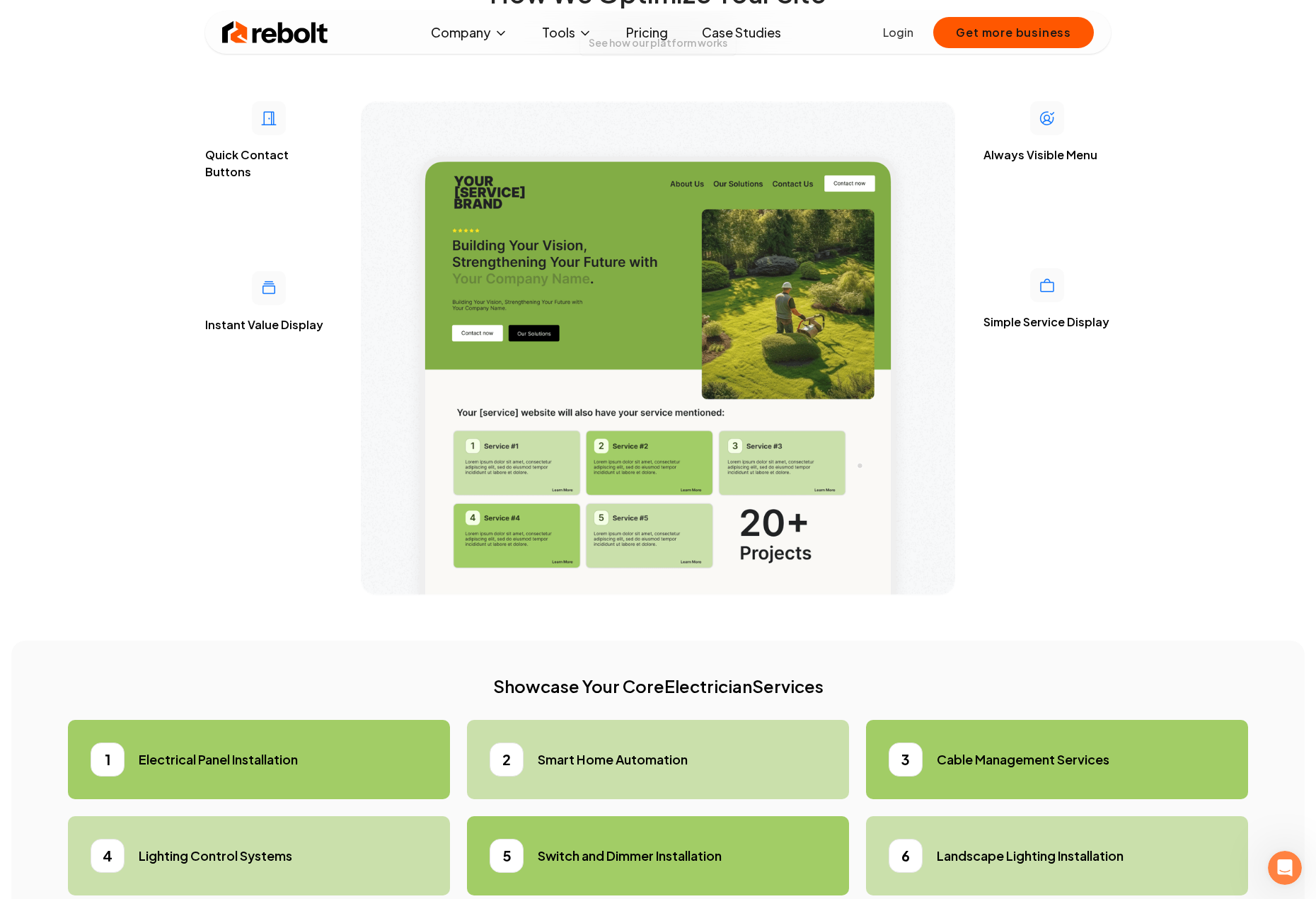
scroll to position [3891, 0]
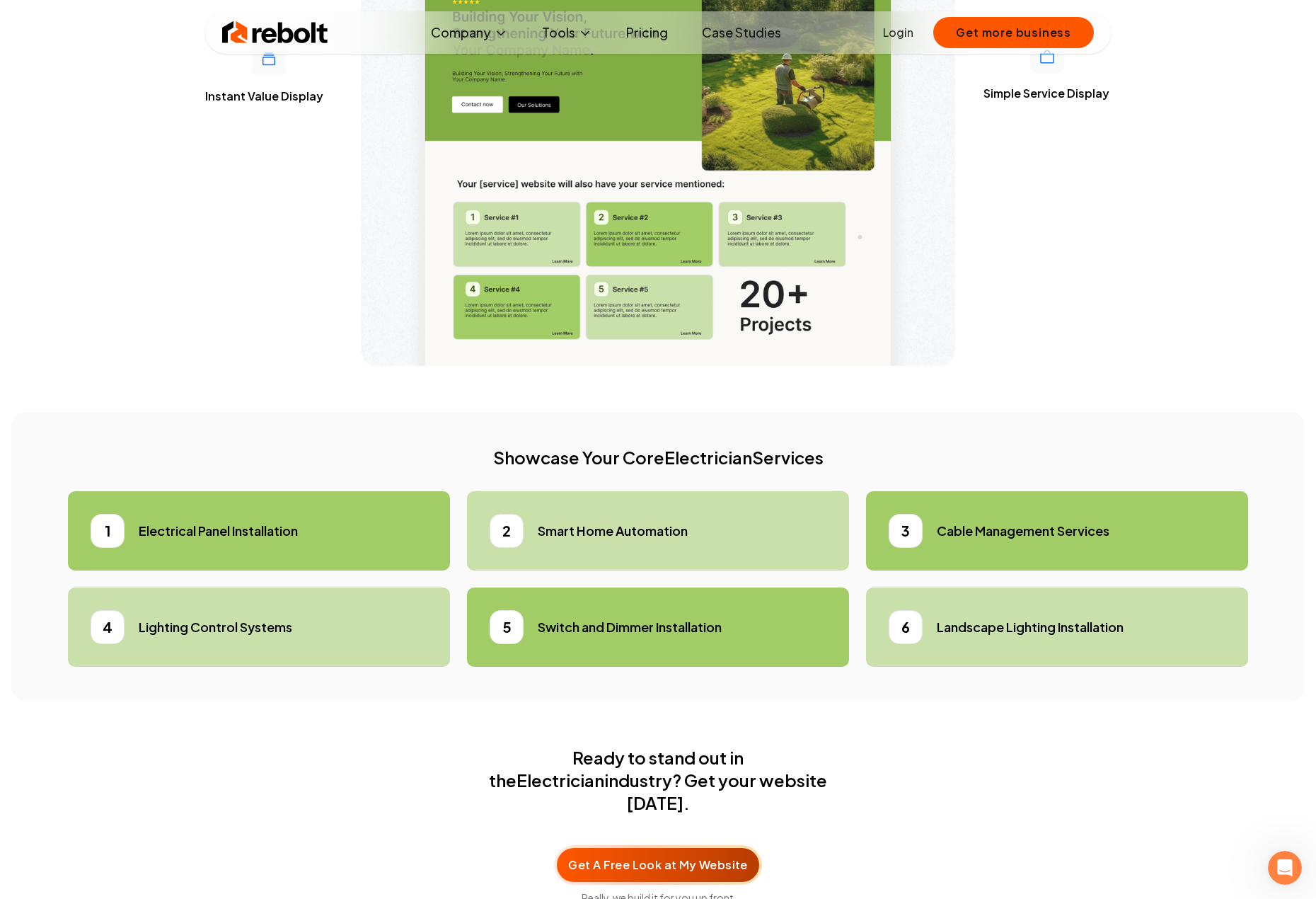
click at [653, 367] on section "Where the magic happens How We Optimize Your Site See how our platform works Qu…" at bounding box center [658, 324] width 1316 height 1336
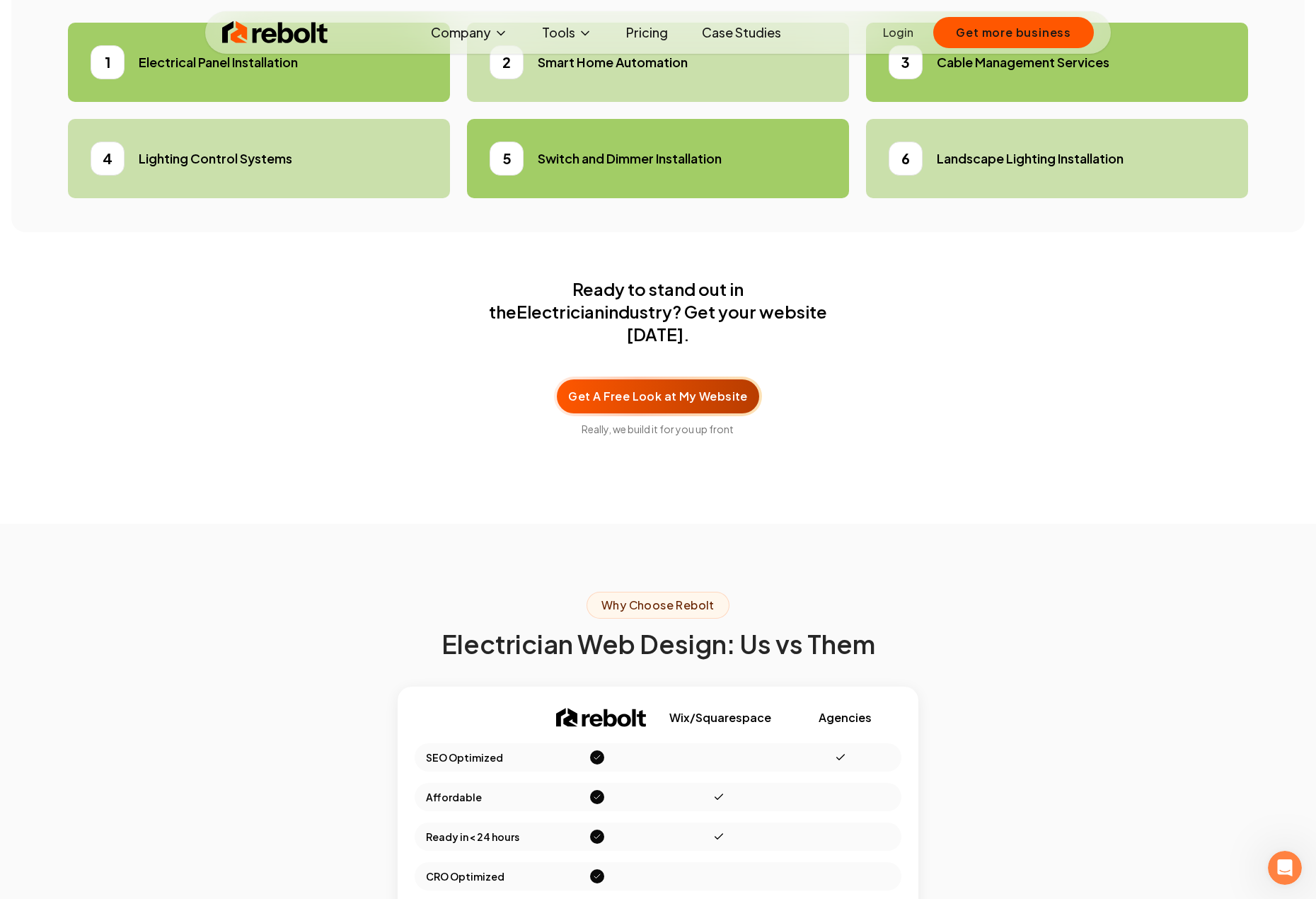
scroll to position [4670, 0]
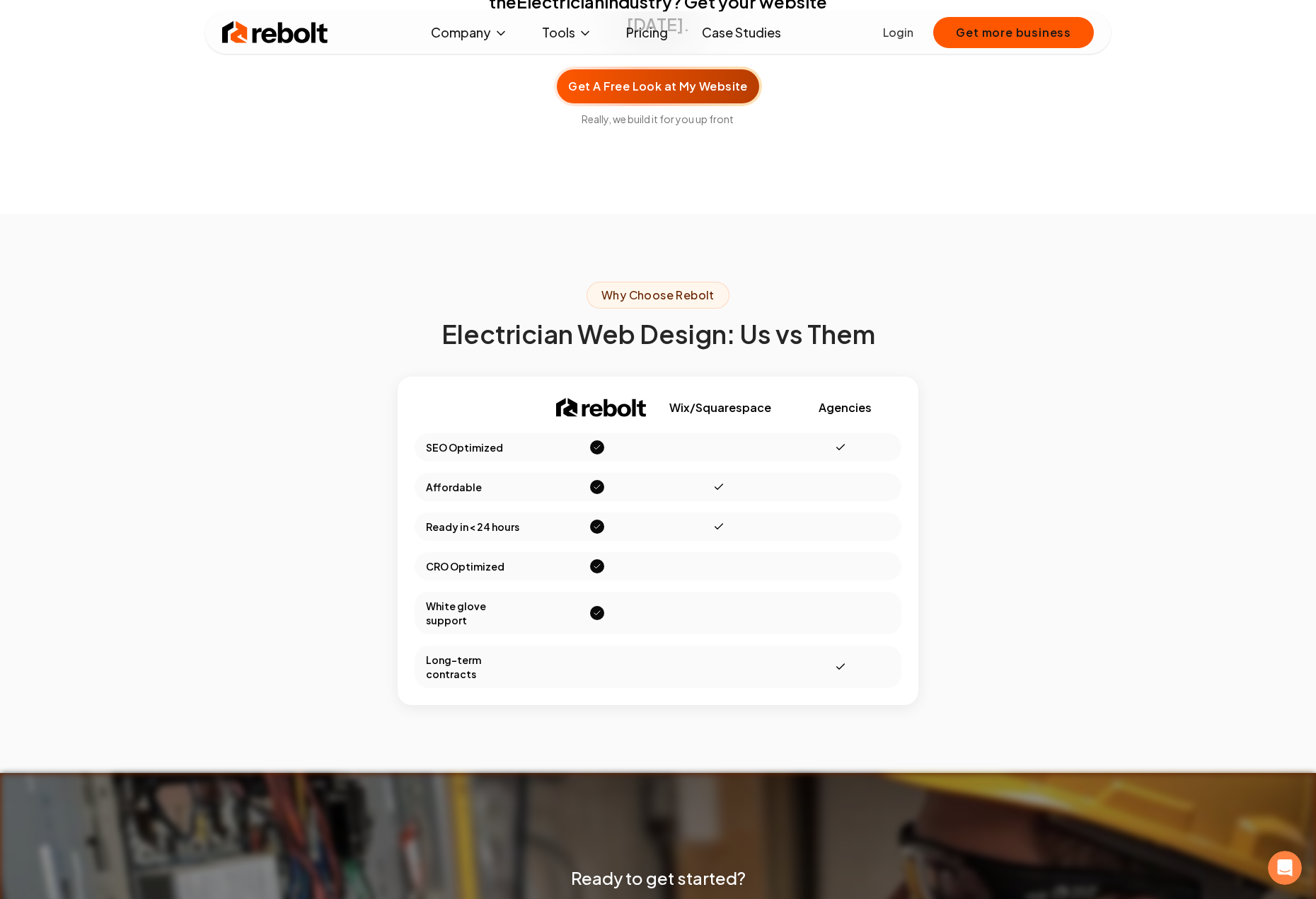
click at [646, 214] on section "Why Choose Rebolt Electrician Web Design: Us vs Them Comparison of Rebolt, Wix/…" at bounding box center [658, 494] width 1316 height 559
